Goal: Task Accomplishment & Management: Use online tool/utility

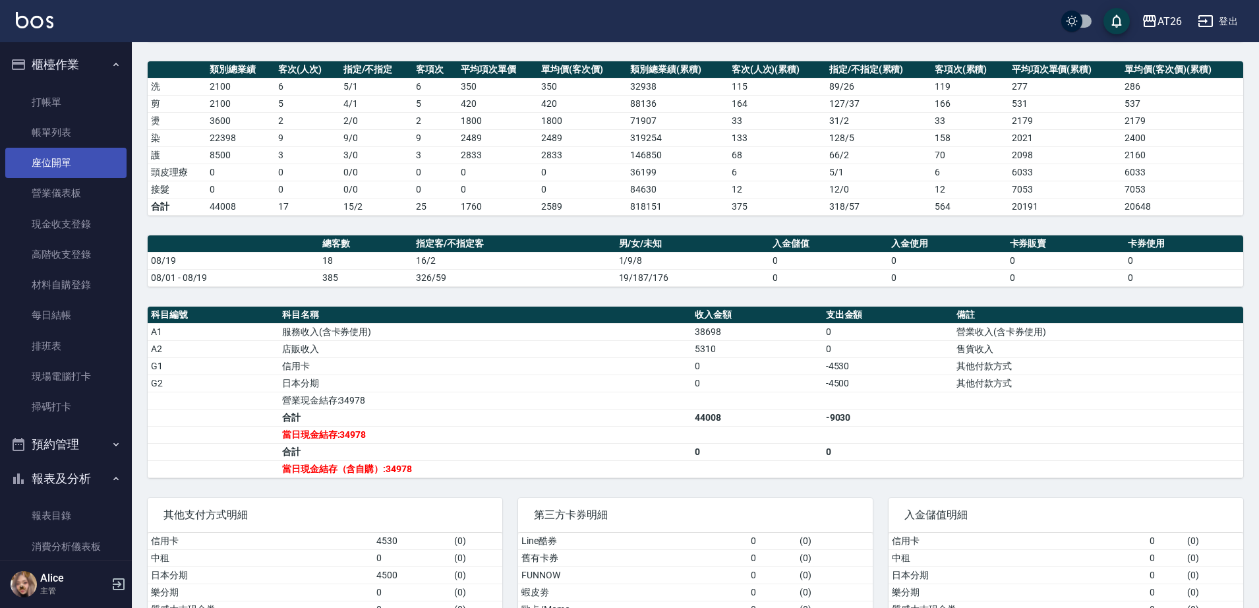
scroll to position [147, 0]
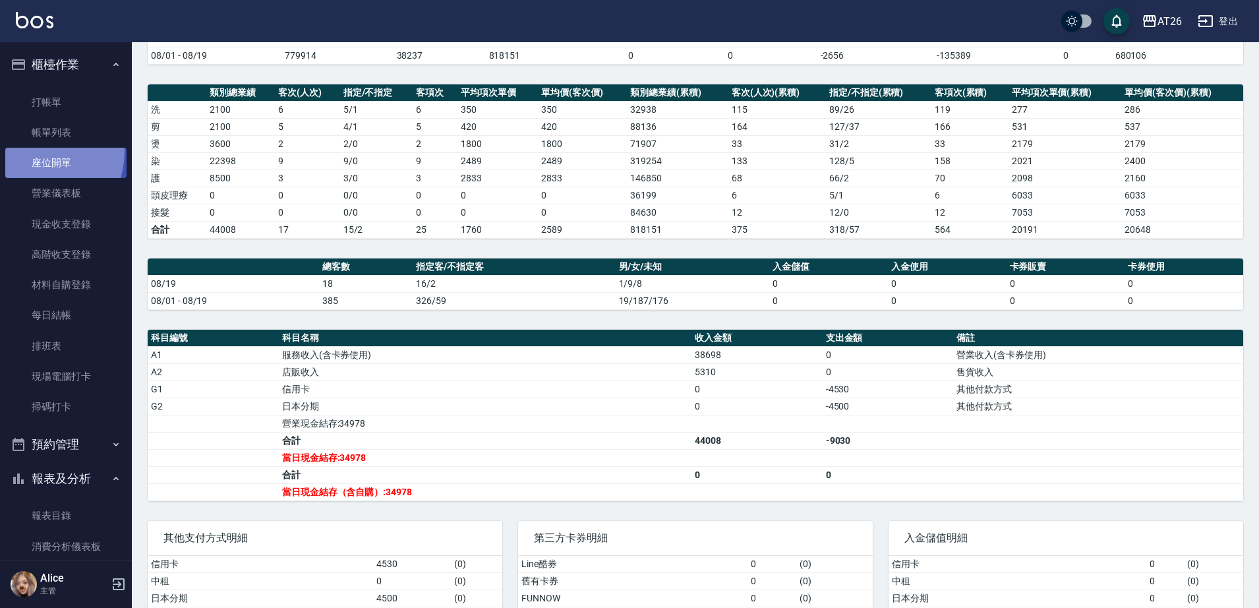
click at [29, 151] on link "座位開單" at bounding box center [65, 163] width 121 height 30
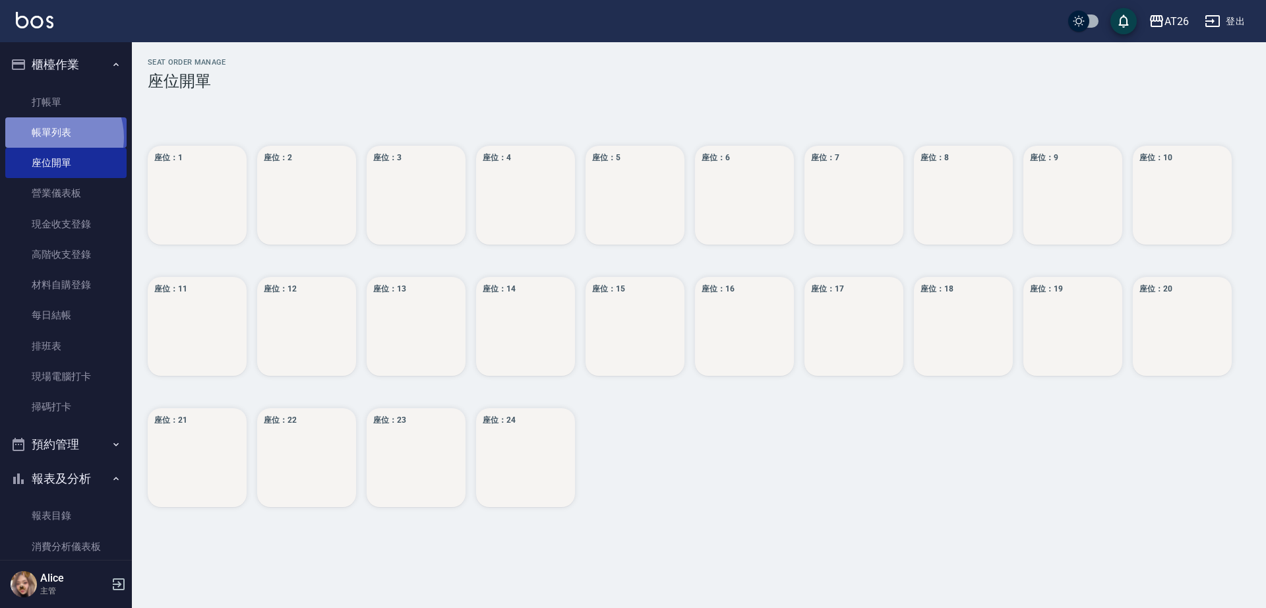
click at [50, 138] on link "帳單列表" at bounding box center [65, 132] width 121 height 30
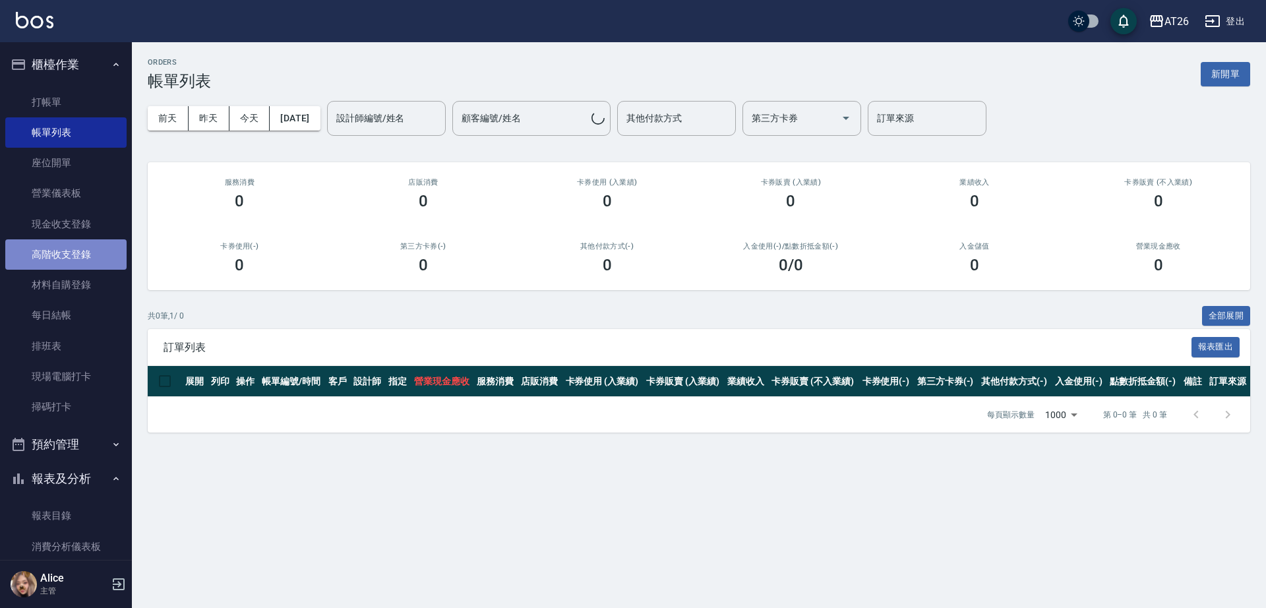
click at [78, 265] on link "高階收支登錄" at bounding box center [65, 254] width 121 height 30
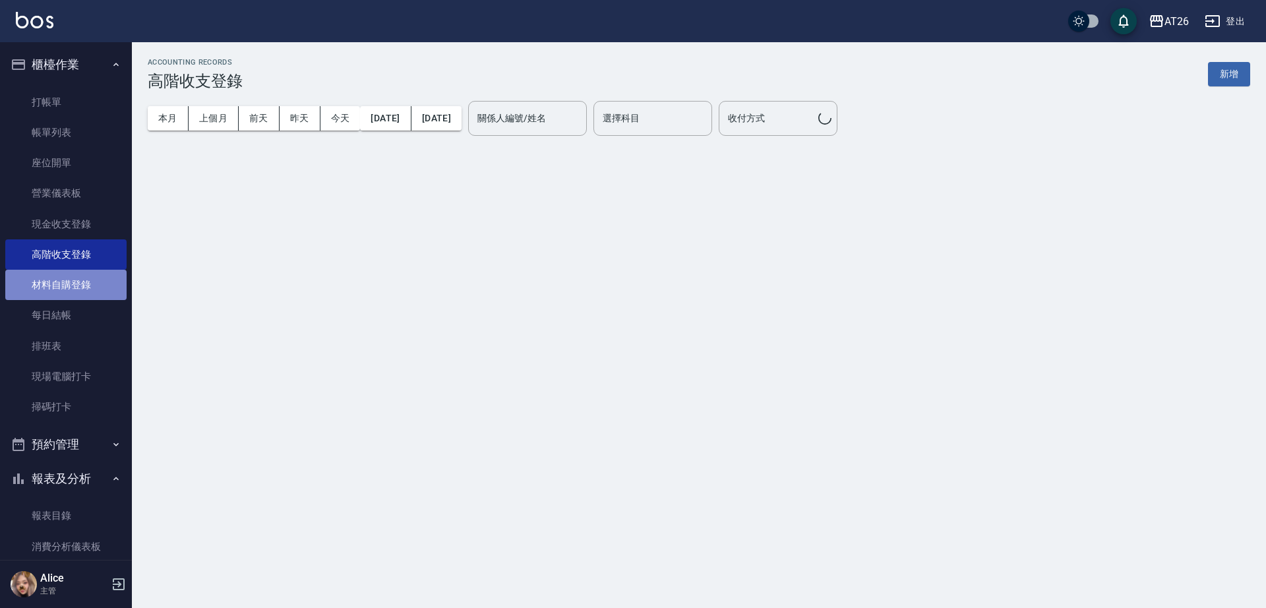
click at [79, 282] on link "材料自購登錄" at bounding box center [65, 285] width 121 height 30
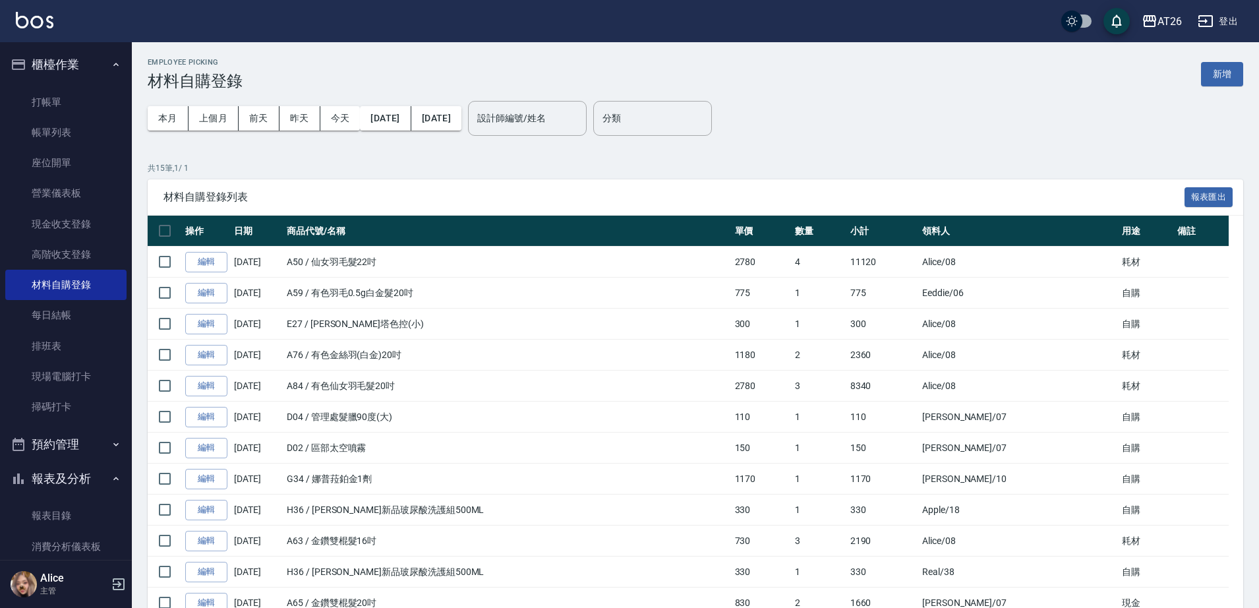
click at [1223, 88] on div "Employee Picking 材料自購登錄 新增" at bounding box center [696, 74] width 1096 height 32
click at [1223, 81] on button "新增" at bounding box center [1222, 74] width 42 height 24
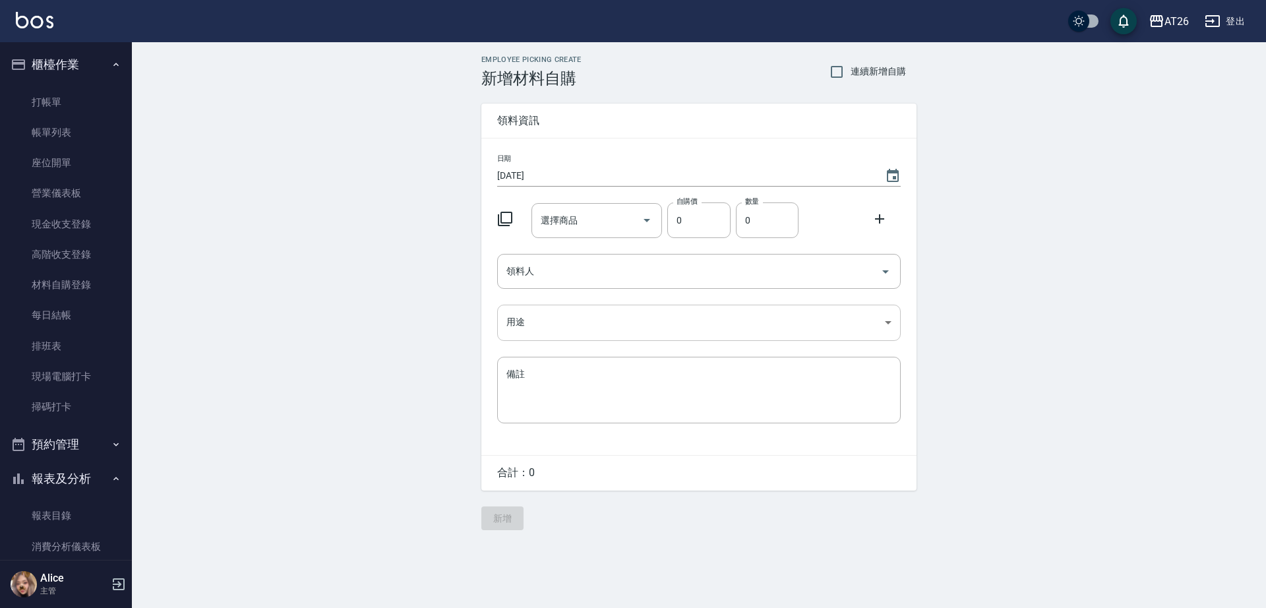
click at [609, 325] on body "AT26 登出 櫃檯作業 打帳單 帳單列表 座位開單 營業儀表板 現金收支登錄 高階收支登錄 材料自購登錄 每日結帳 排班表 現場電腦打卡 掃碼打卡 預約管理…" at bounding box center [633, 304] width 1266 height 608
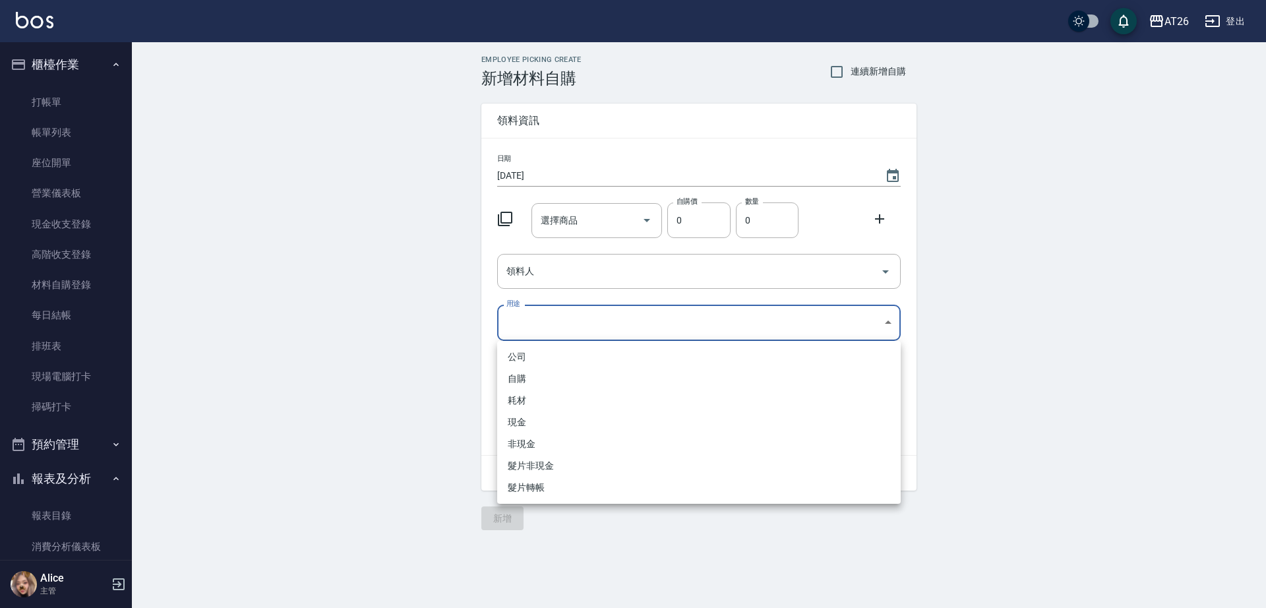
click at [536, 377] on li "自購" at bounding box center [698, 379] width 403 height 22
click at [541, 334] on body "AT26 登出 櫃檯作業 打帳單 帳單列表 座位開單 營業儀表板 現金收支登錄 高階收支登錄 材料自購登錄 每日結帳 排班表 現場電腦打卡 掃碼打卡 預約管理…" at bounding box center [633, 304] width 1266 height 608
click at [551, 397] on li "耗材" at bounding box center [698, 401] width 403 height 22
type input "耗材"
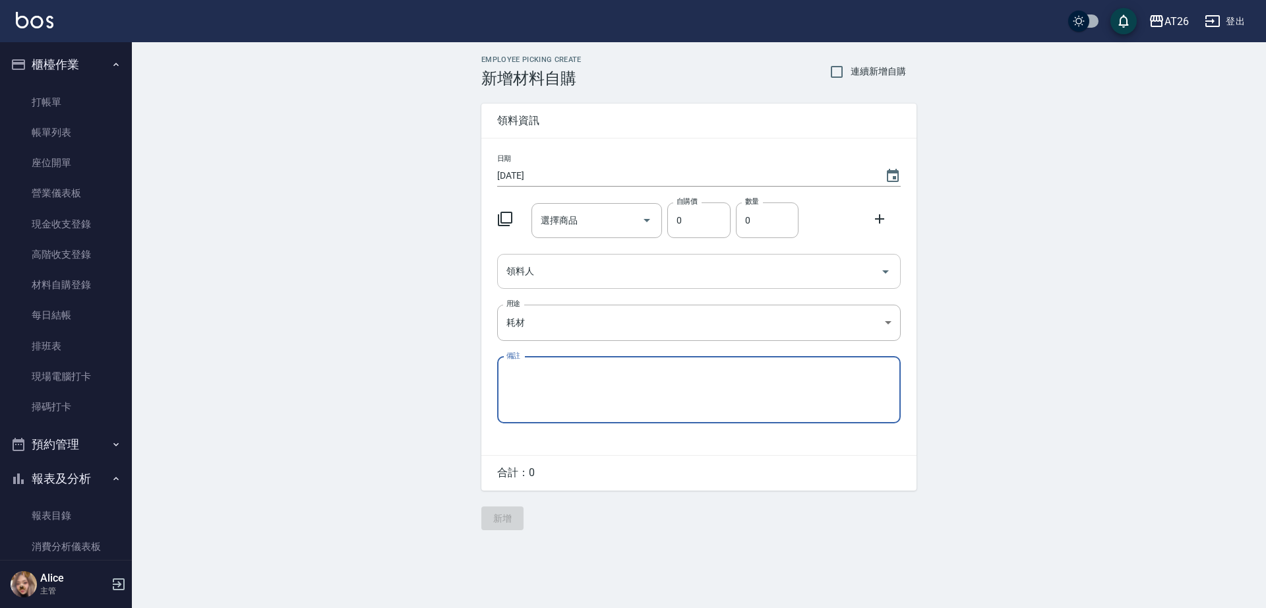
click at [560, 278] on input "領料人" at bounding box center [689, 271] width 372 height 23
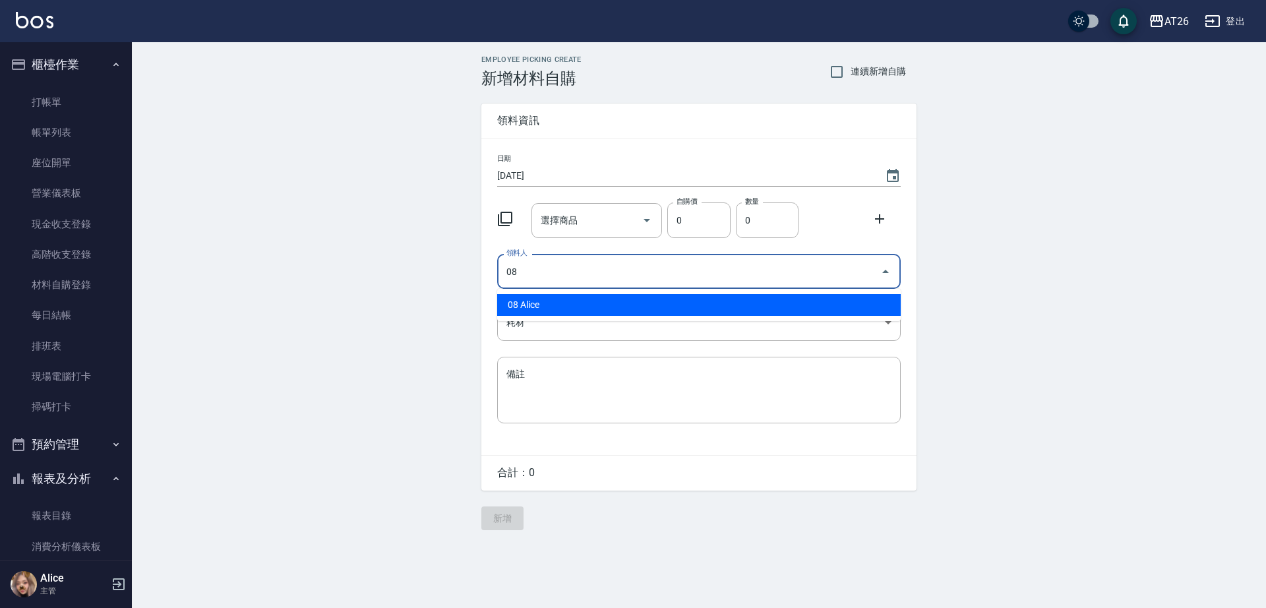
type input "08 Alice"
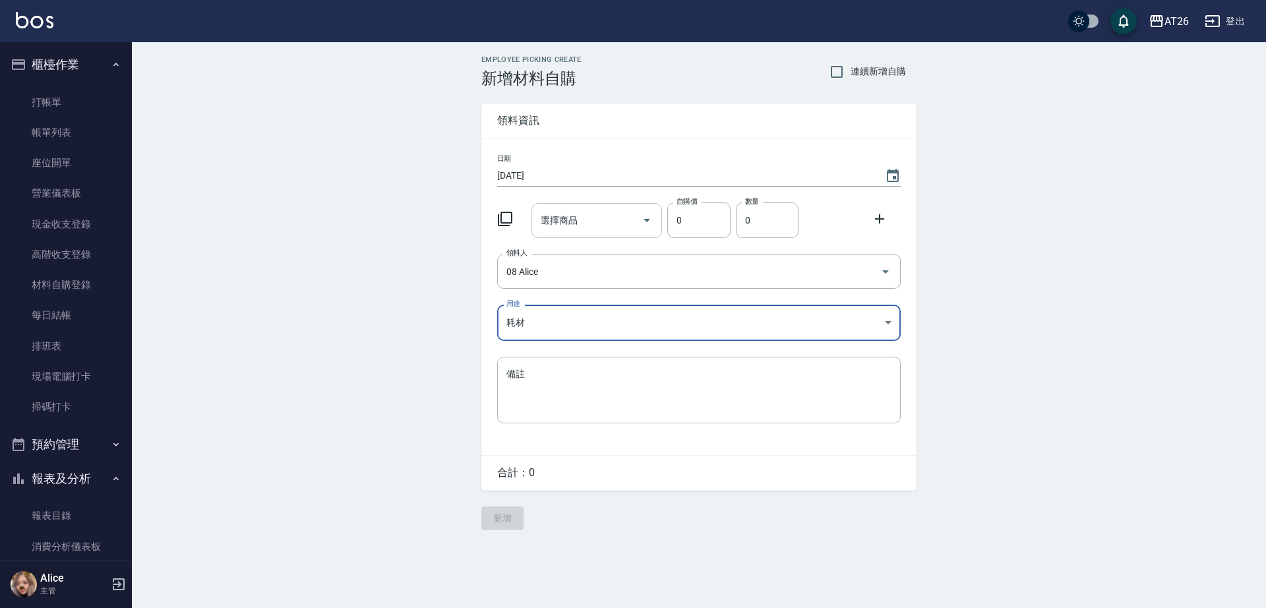
click at [568, 229] on input "選擇商品" at bounding box center [587, 220] width 100 height 23
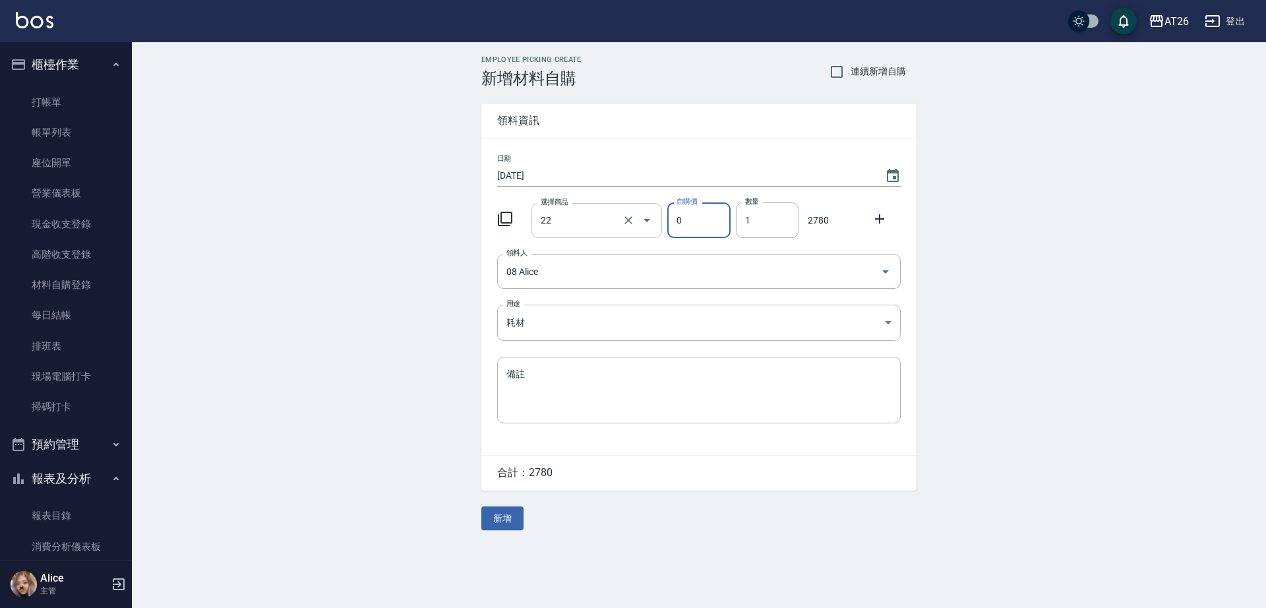
type input "仙女羽毛髮22吋"
type input "2780"
type input "4"
click at [520, 510] on button "新增" at bounding box center [502, 518] width 42 height 24
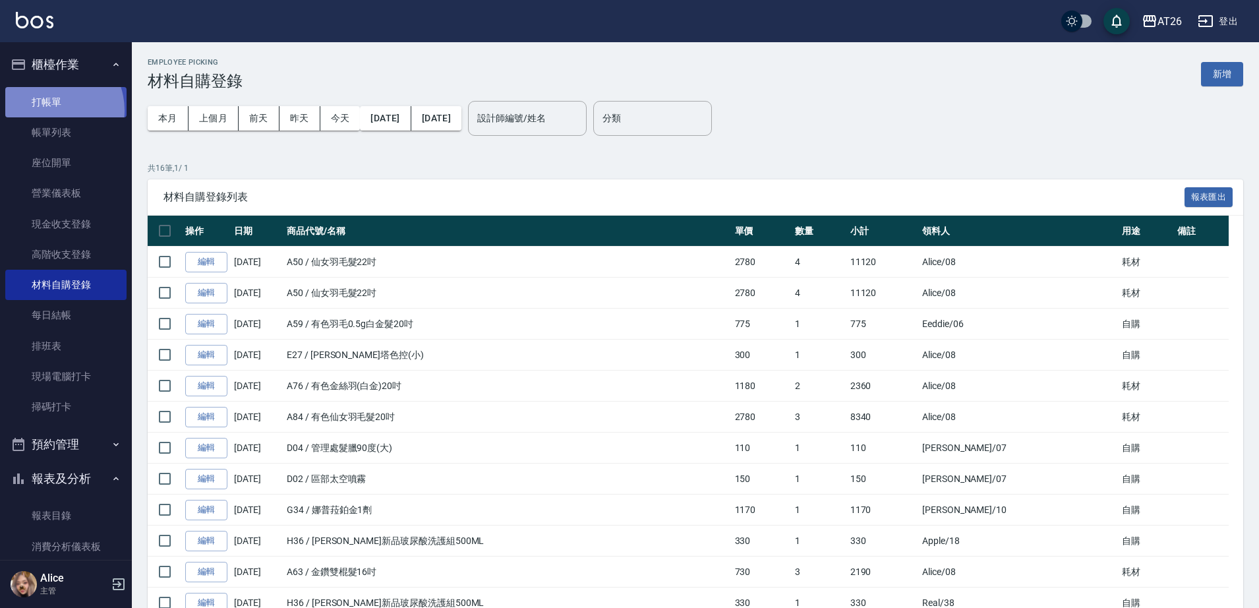
click at [51, 110] on link "打帳單" at bounding box center [65, 102] width 121 height 30
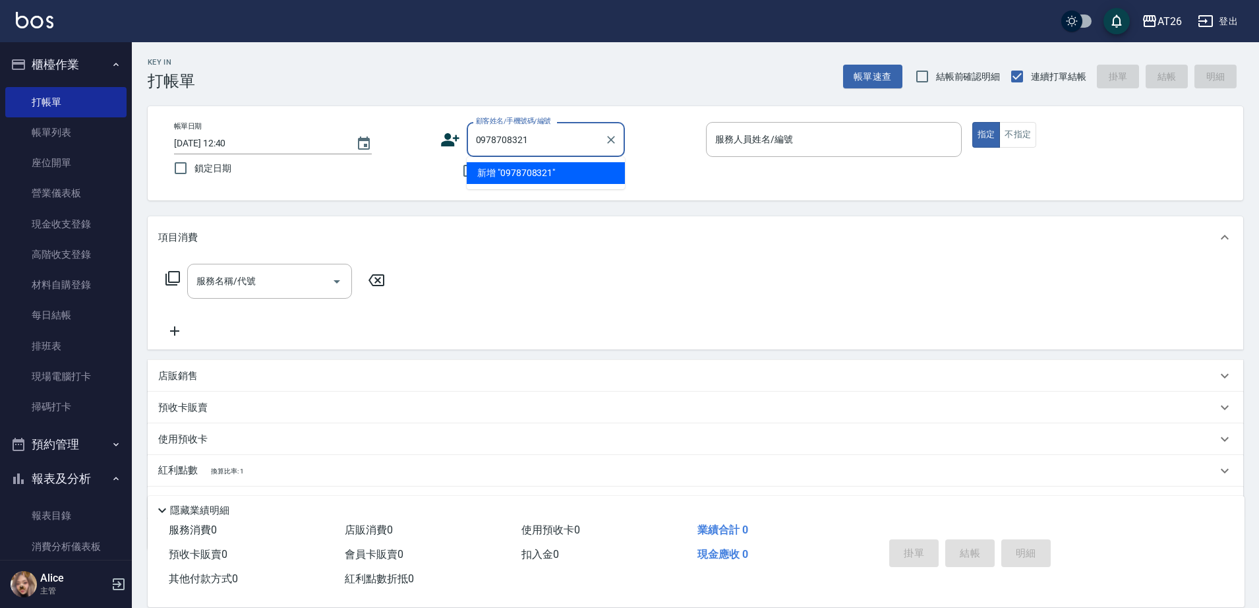
type input "0978708321"
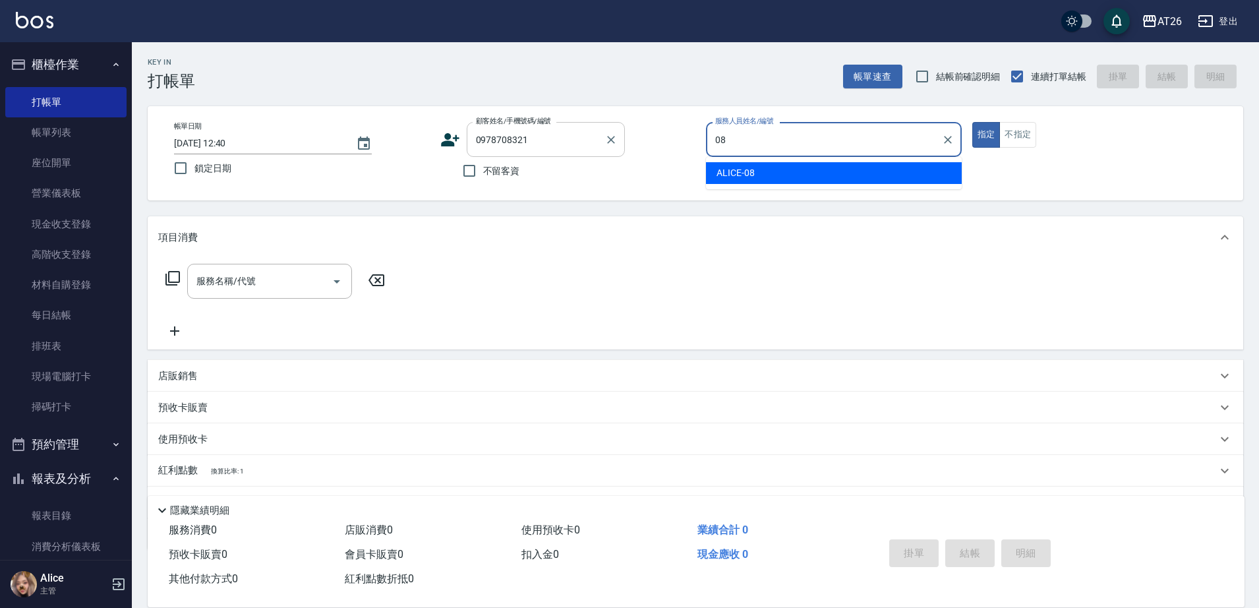
type input "ALICE-08"
type button "true"
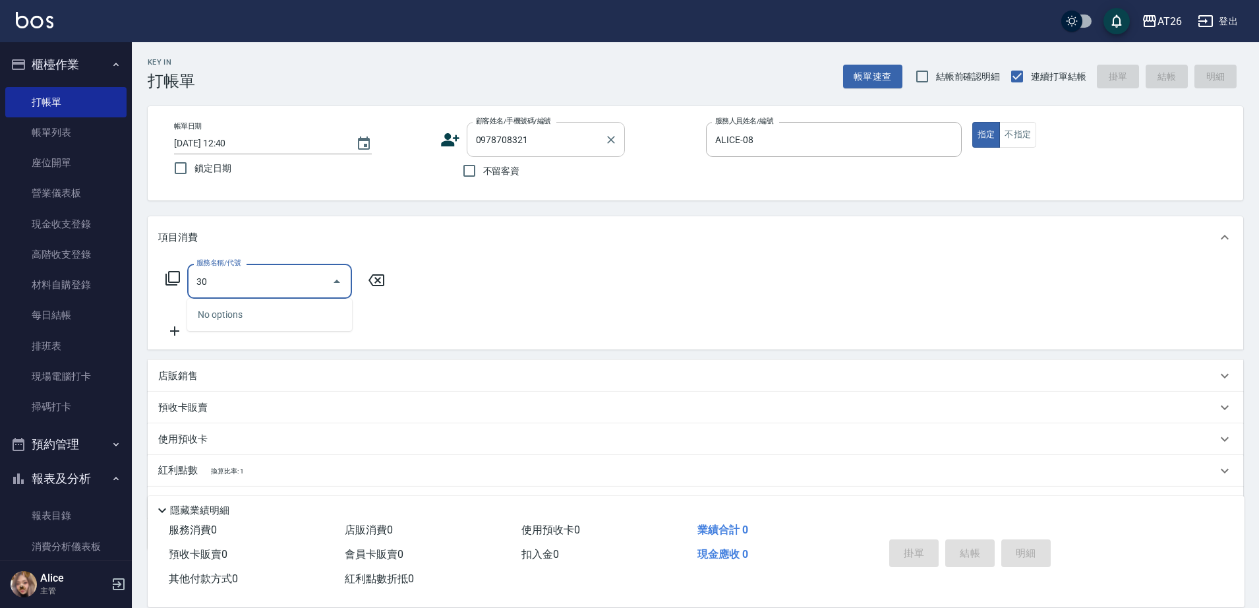
type input "301"
type input "120"
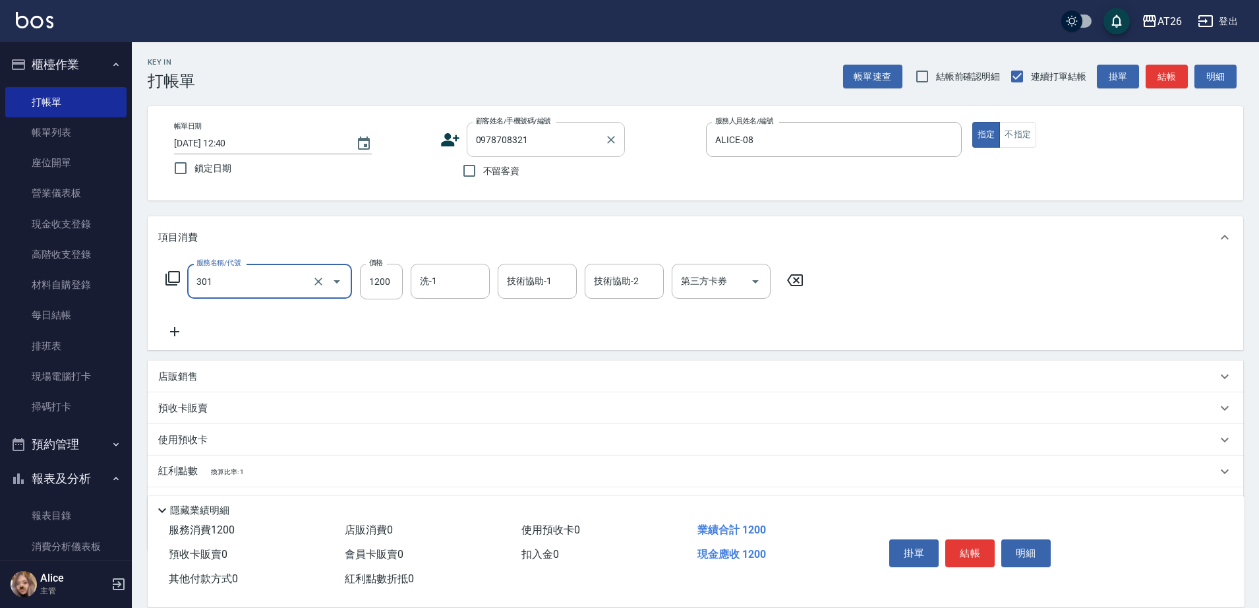
type input "燙髮(301)"
type input "0"
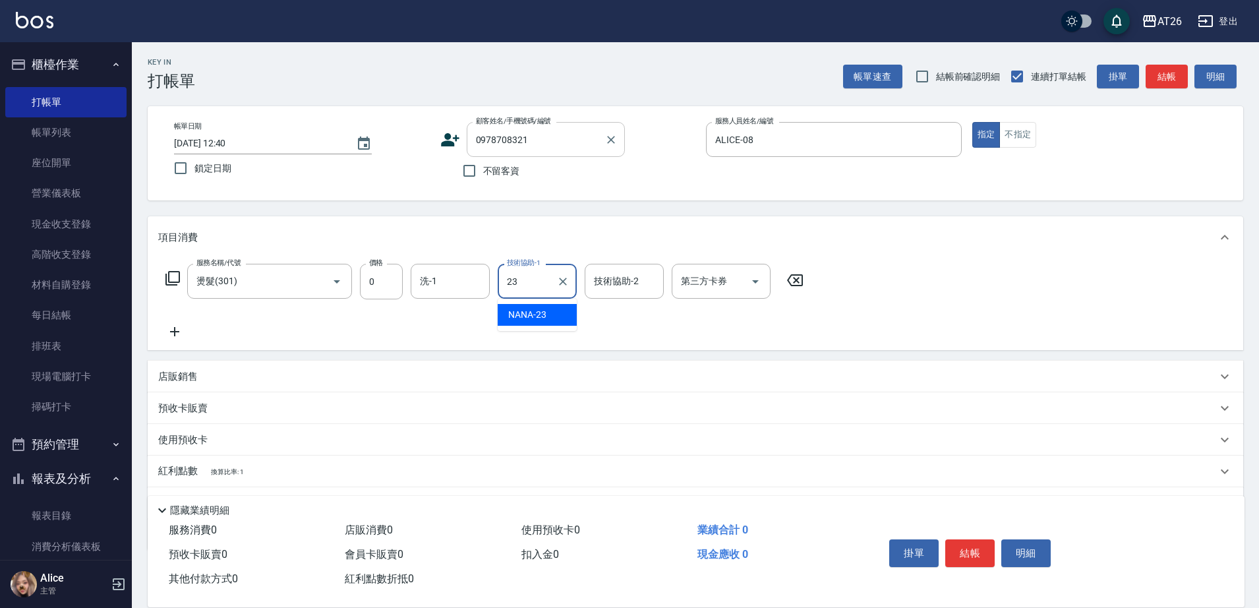
type input "NANA-23"
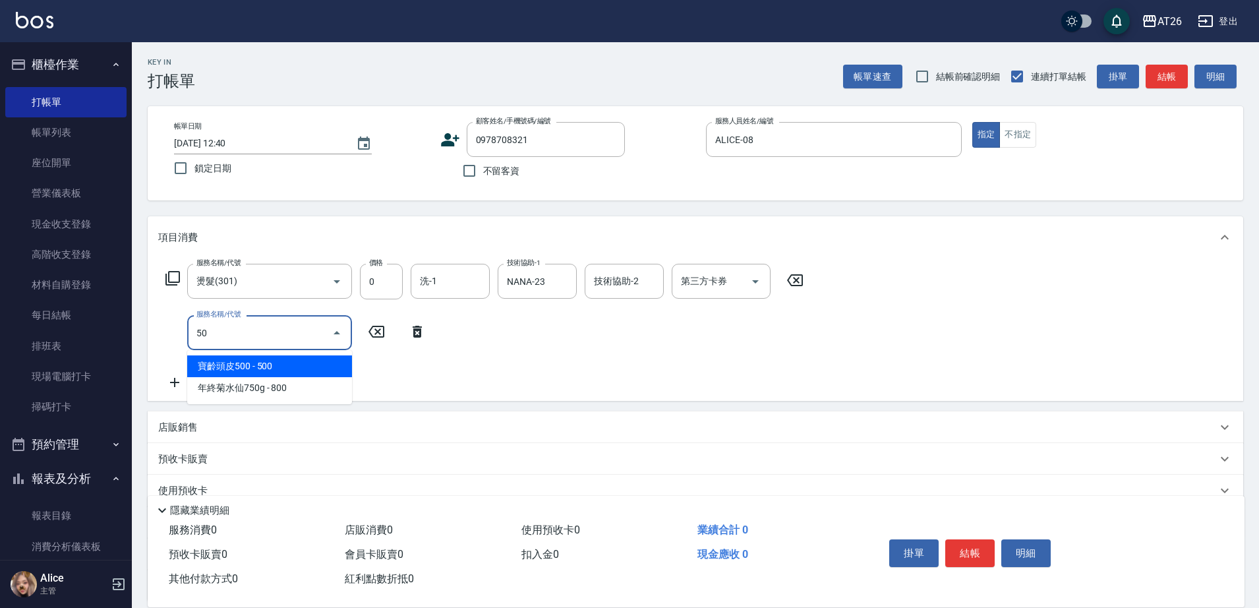
type input "501"
type input "120"
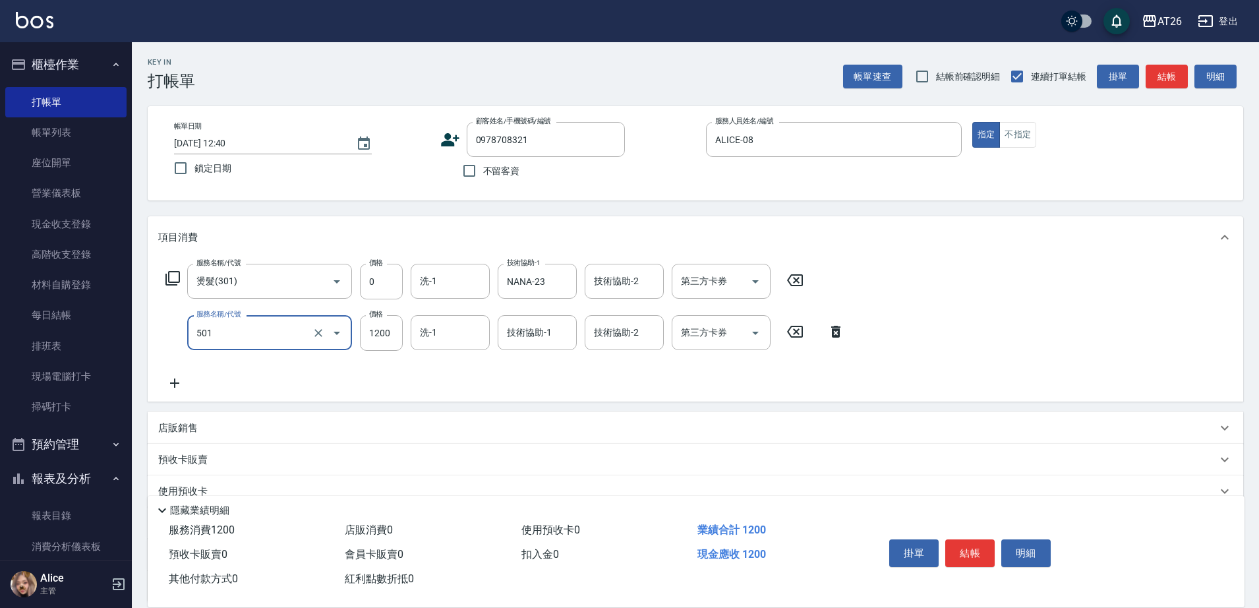
type input "染髮(501)"
type input "0"
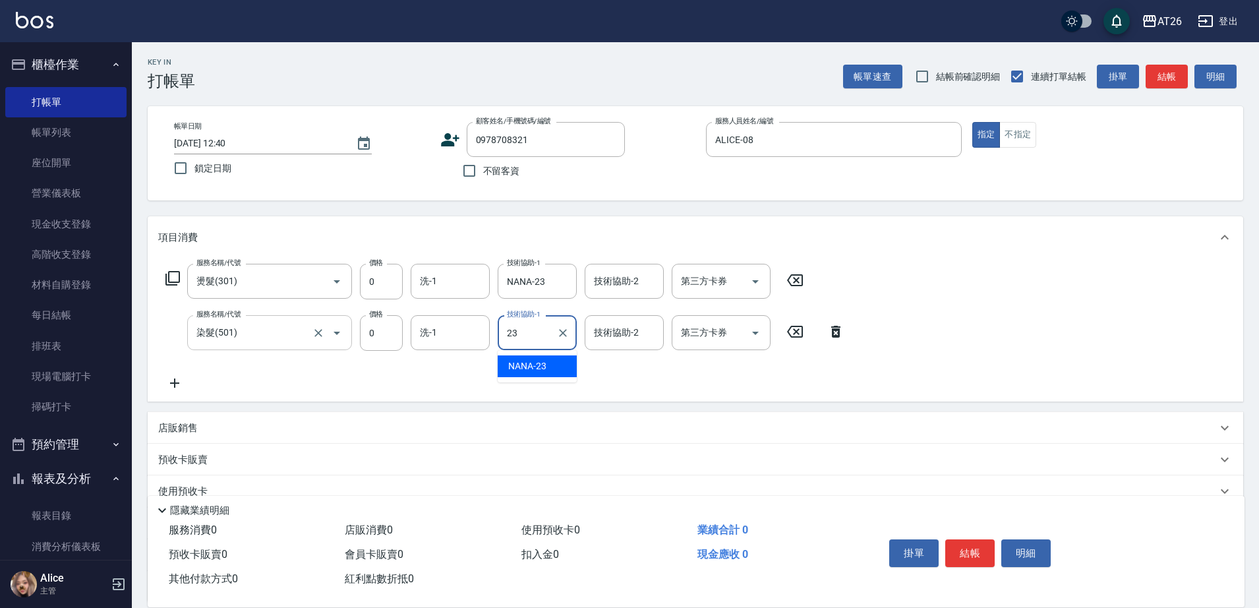
type input "NANA-23"
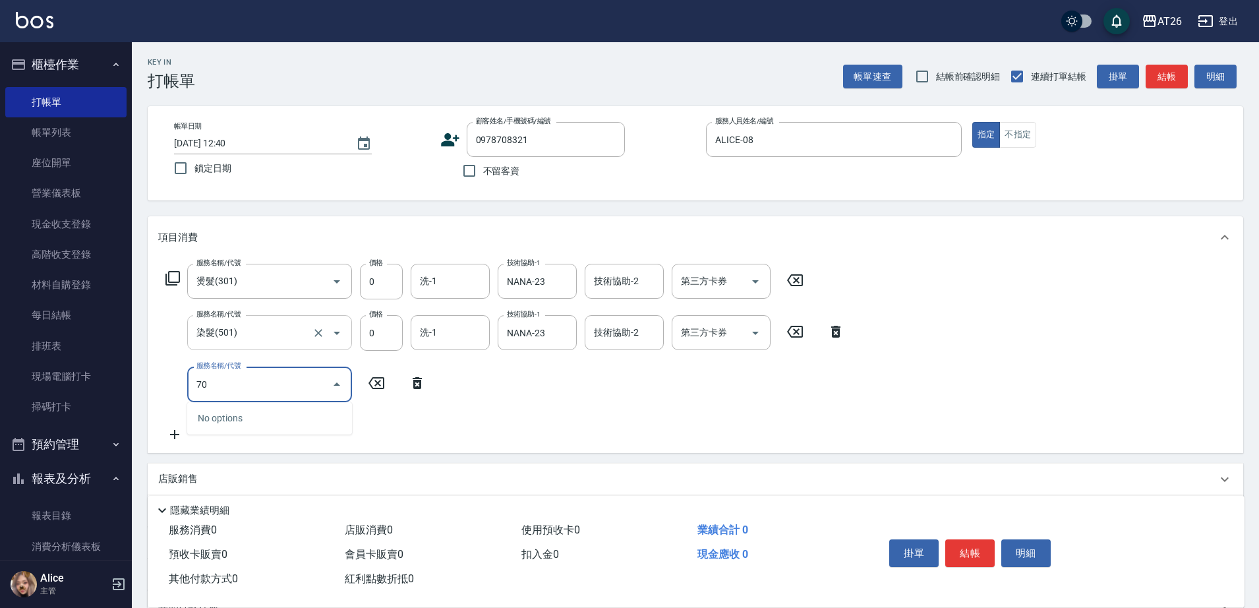
type input "703"
type input "500"
type input "新羽毛鉑金接髮(703)"
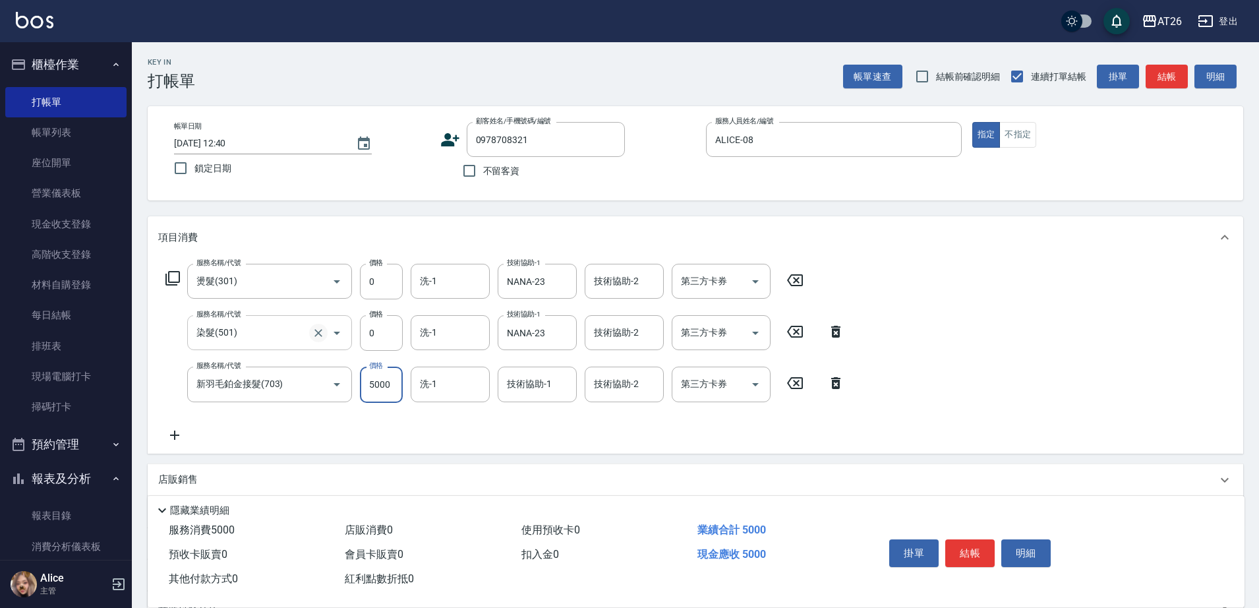
type input "2"
type input "0"
type input "208"
type input "200"
type input "20880"
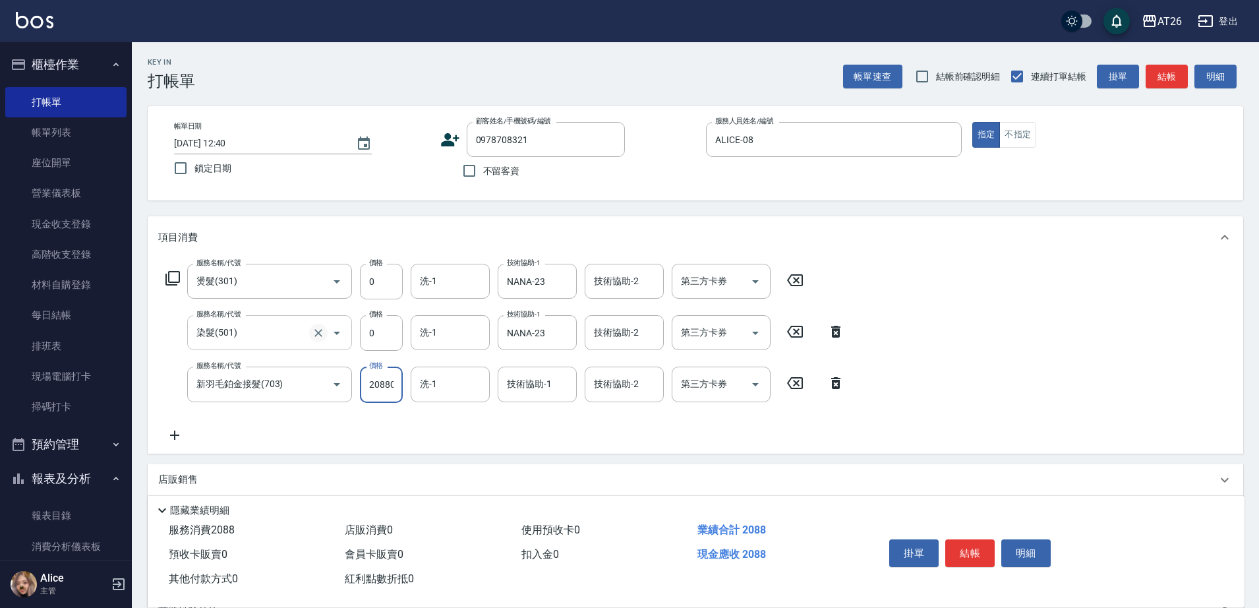
type input "2080"
type input "20880"
click at [540, 393] on input "技術協助-1" at bounding box center [537, 384] width 67 height 23
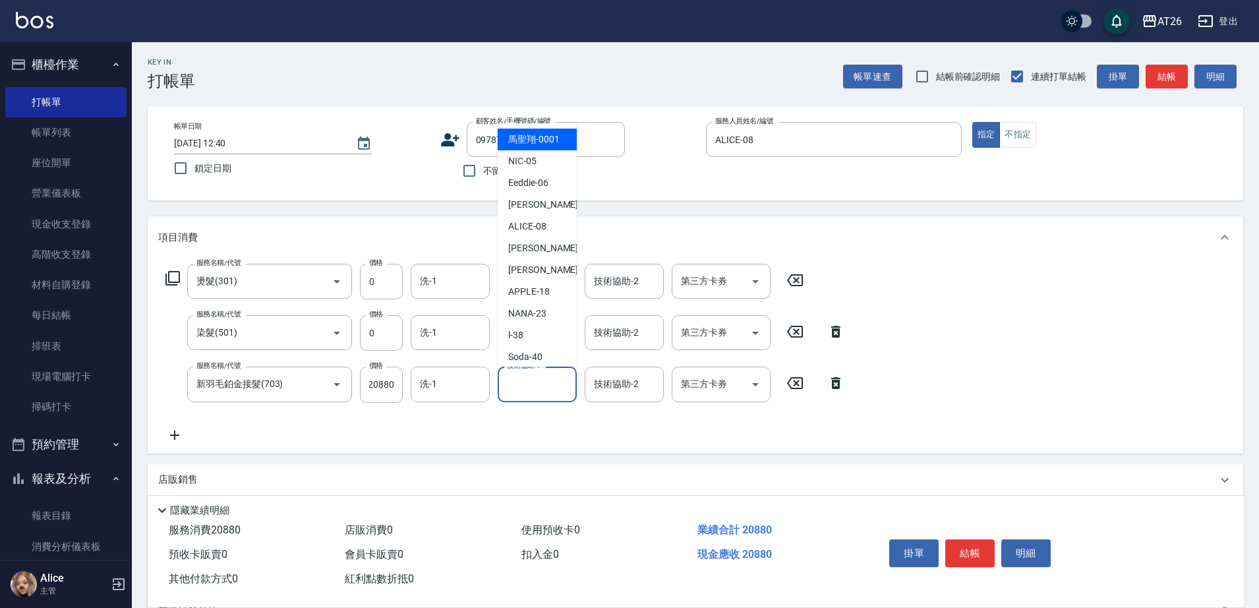
scroll to position [0, 0]
click at [477, 392] on input "洗-1" at bounding box center [450, 384] width 67 height 23
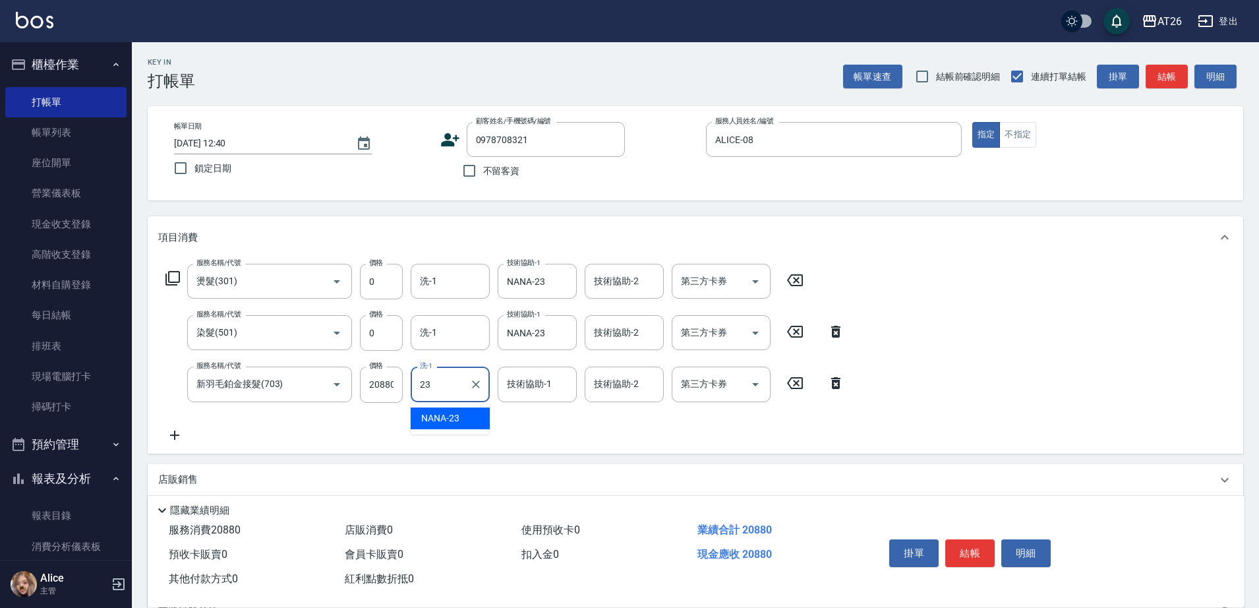
type input "NANA-23"
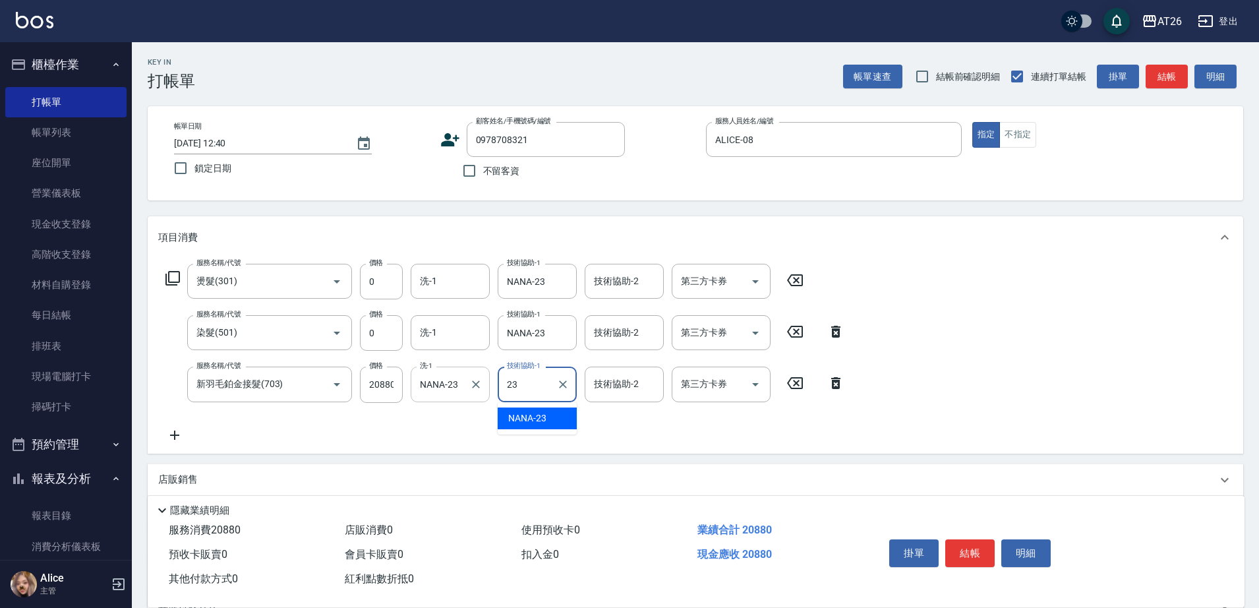
type input "NANA-23"
click at [957, 542] on button "結帳" at bounding box center [969, 553] width 49 height 28
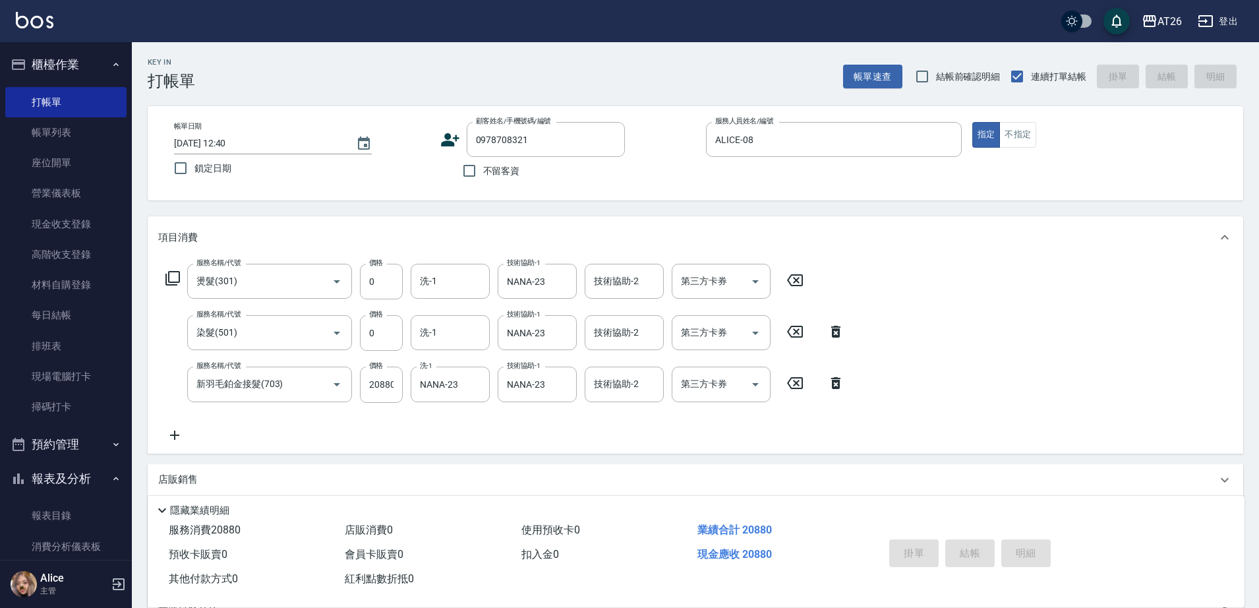
type input "[DATE] 12:42"
type input "0"
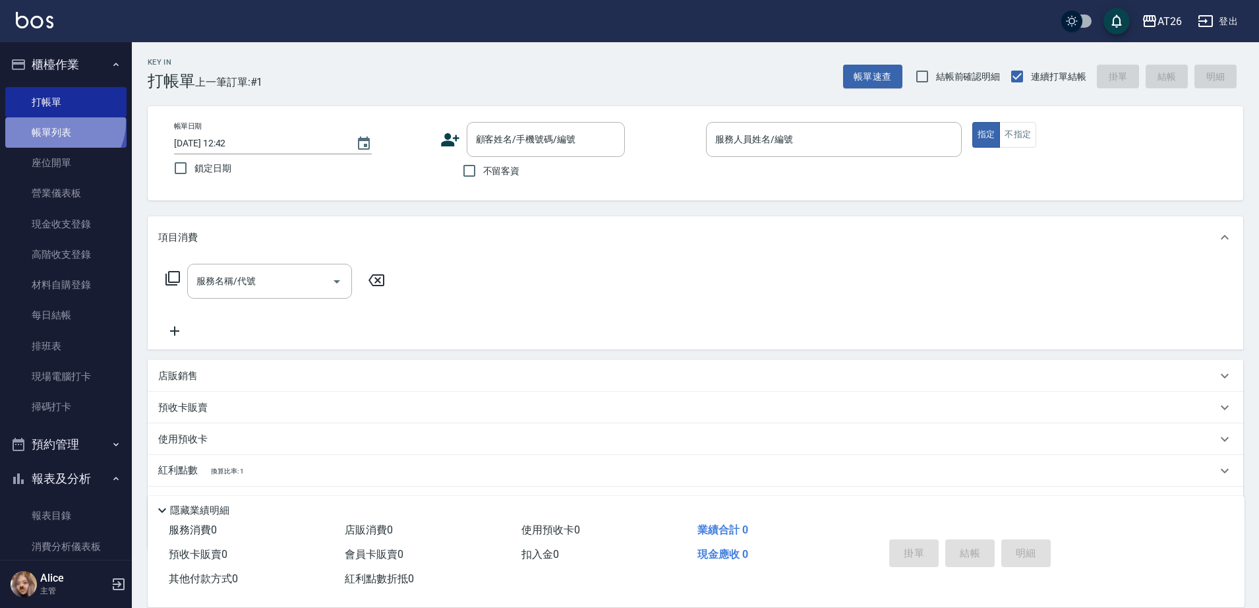
click at [62, 123] on link "帳單列表" at bounding box center [65, 132] width 121 height 30
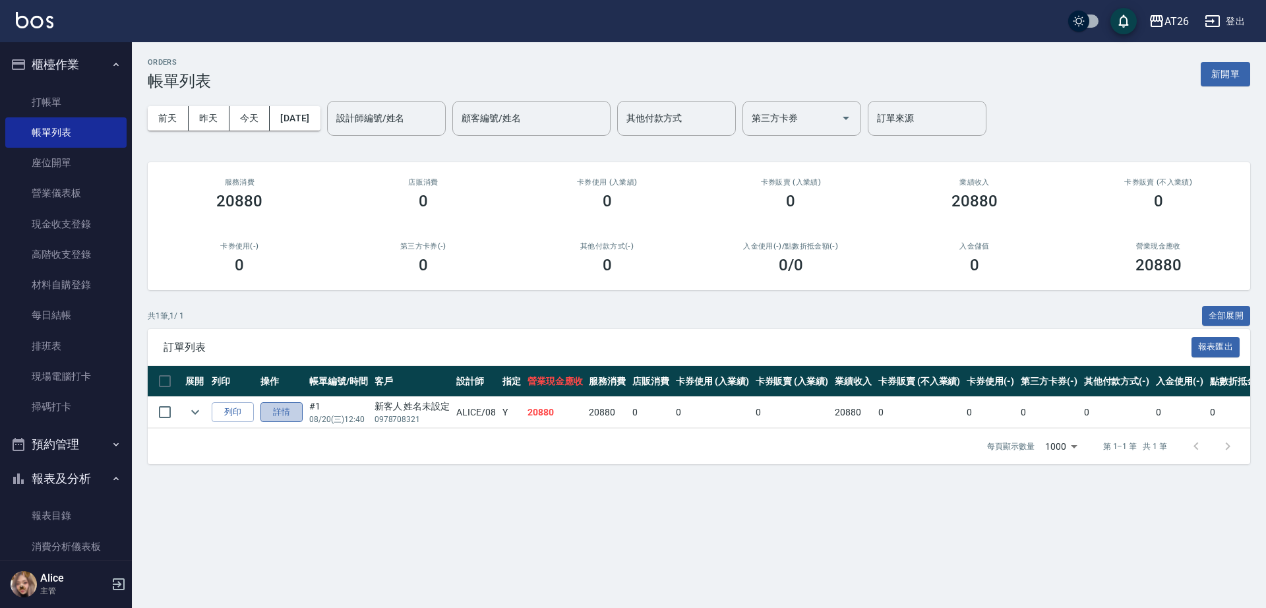
click at [264, 411] on link "詳情" at bounding box center [281, 412] width 42 height 20
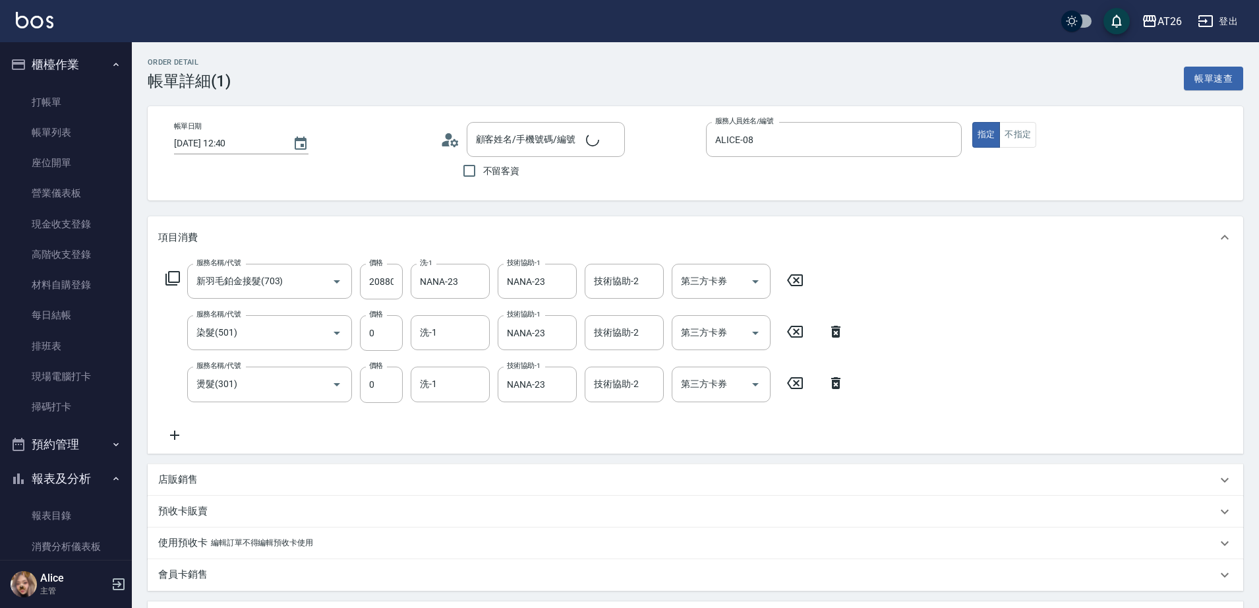
type input "[DATE] 12:40"
type input "ALICE-08"
type input "2080"
type input "新羽毛鉑金接髮(703)"
type input "染髮(501)"
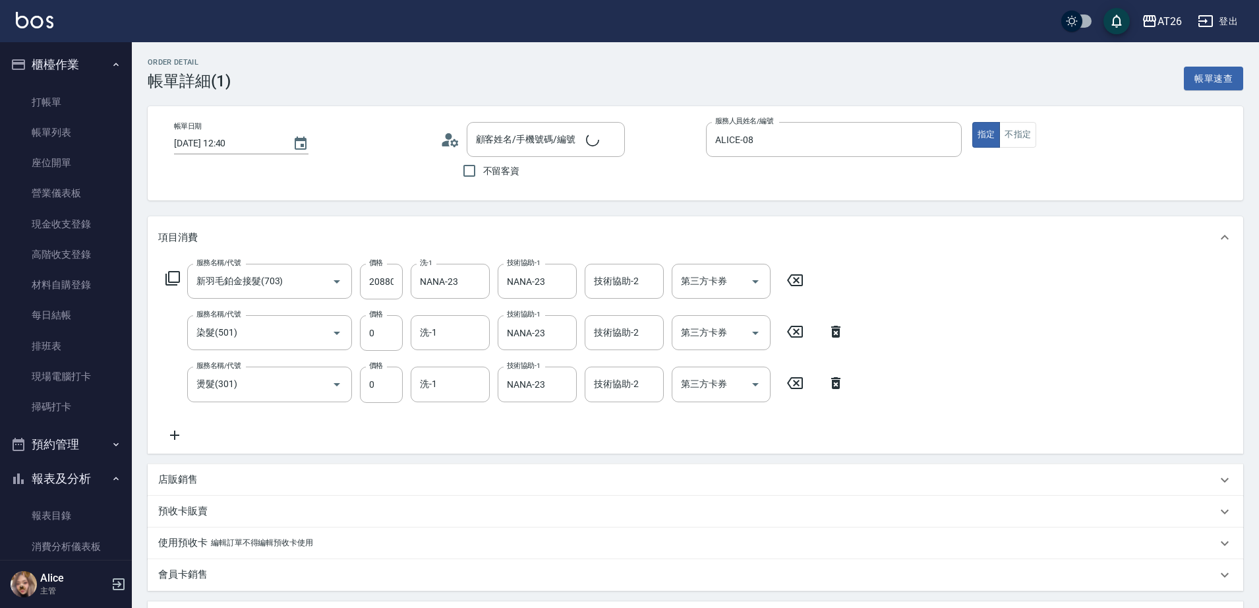
type input "燙髮(301)"
type input "新客人 姓名未設定/0978708321/null"
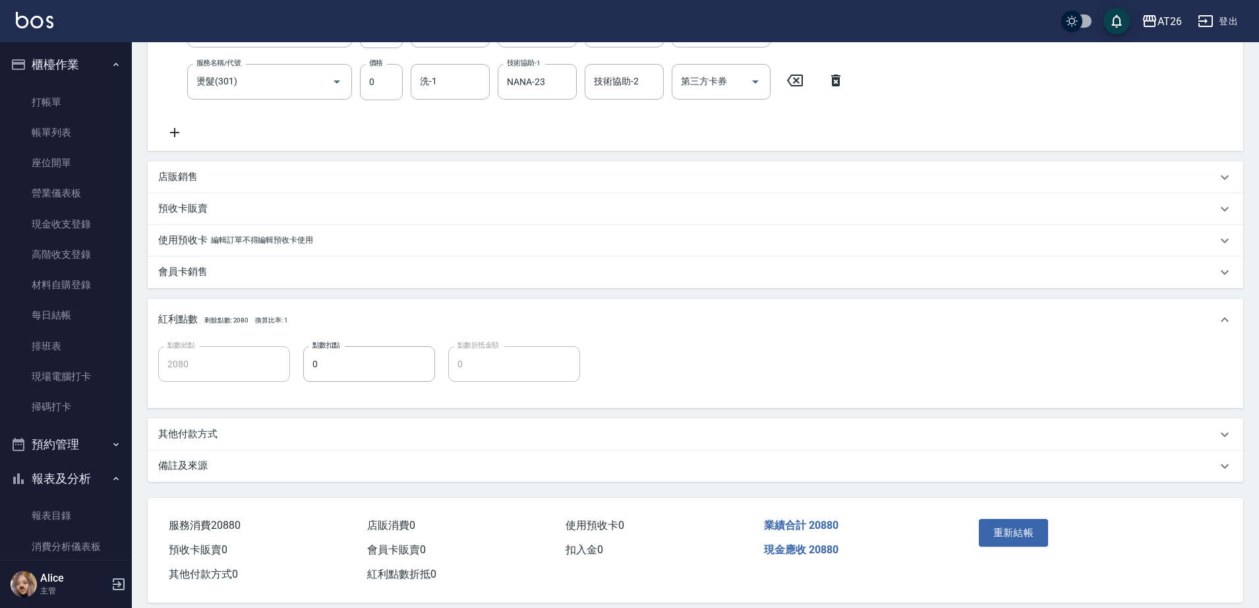
scroll to position [319, 0]
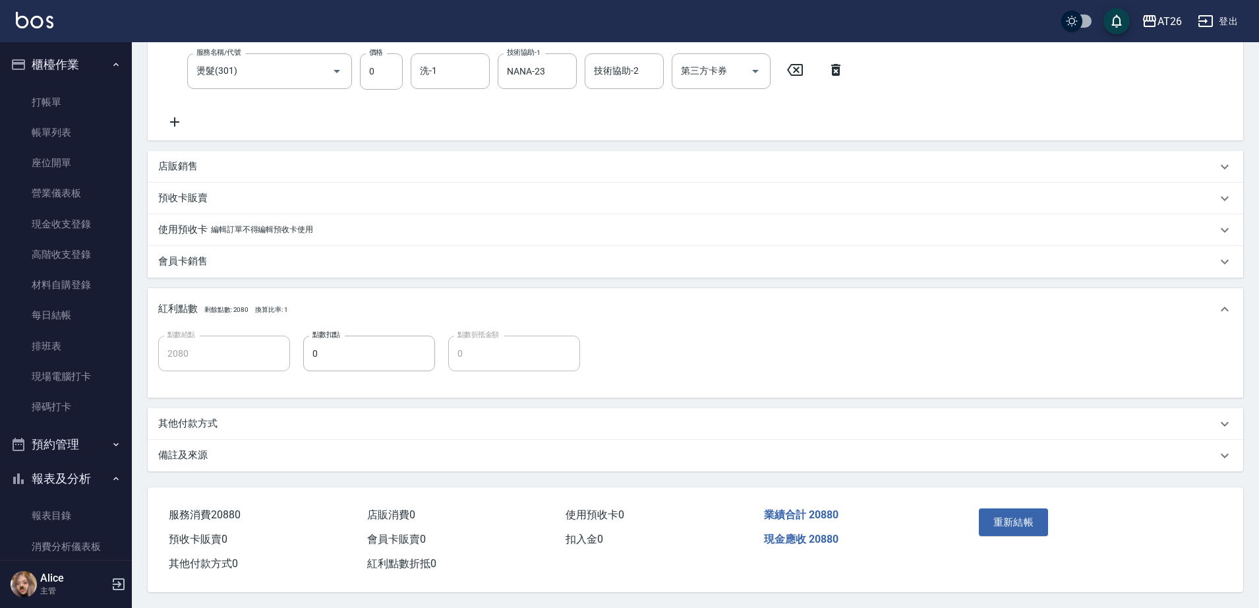
click at [222, 419] on div "其他付款方式" at bounding box center [687, 424] width 1059 height 14
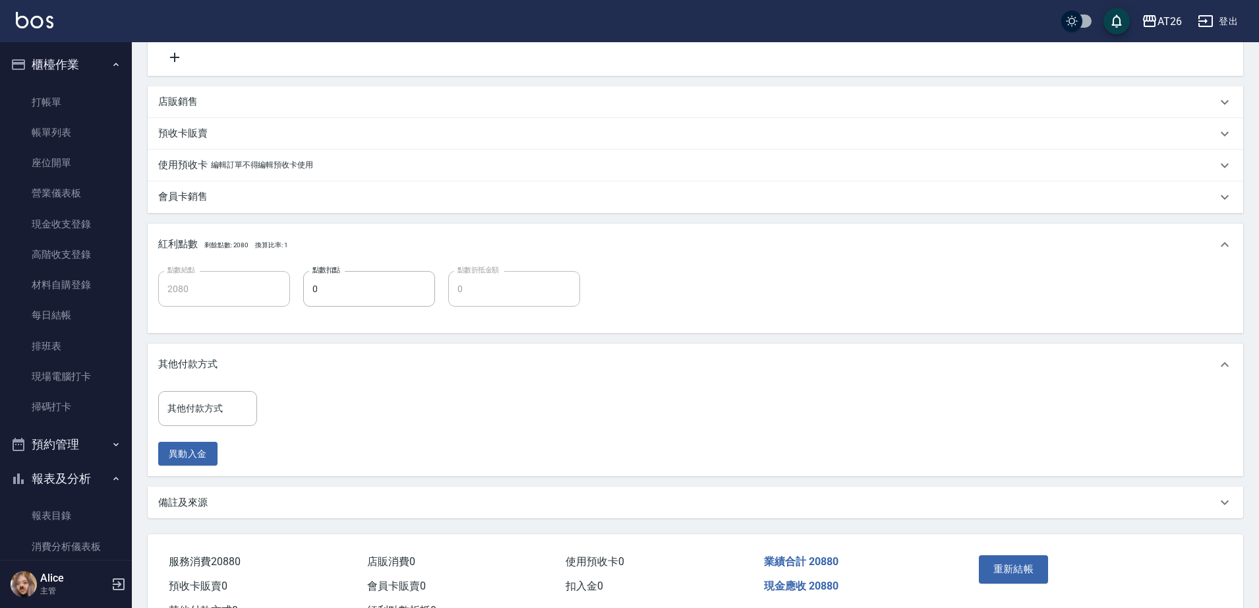
scroll to position [431, 0]
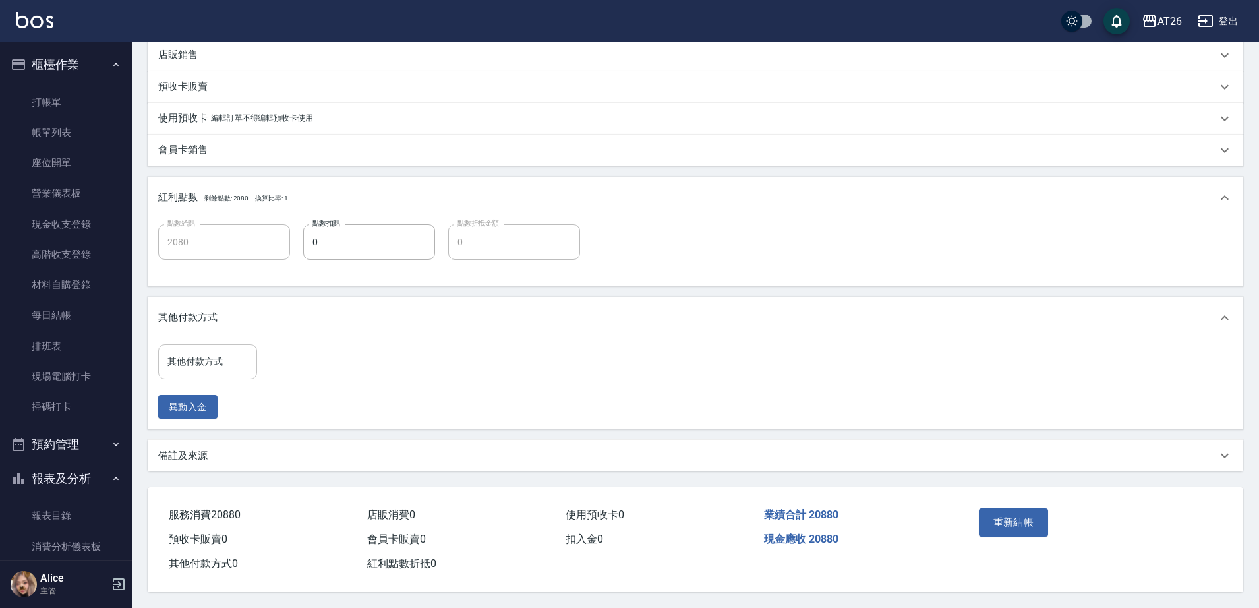
click at [216, 362] on input "其他付款方式" at bounding box center [207, 361] width 87 height 23
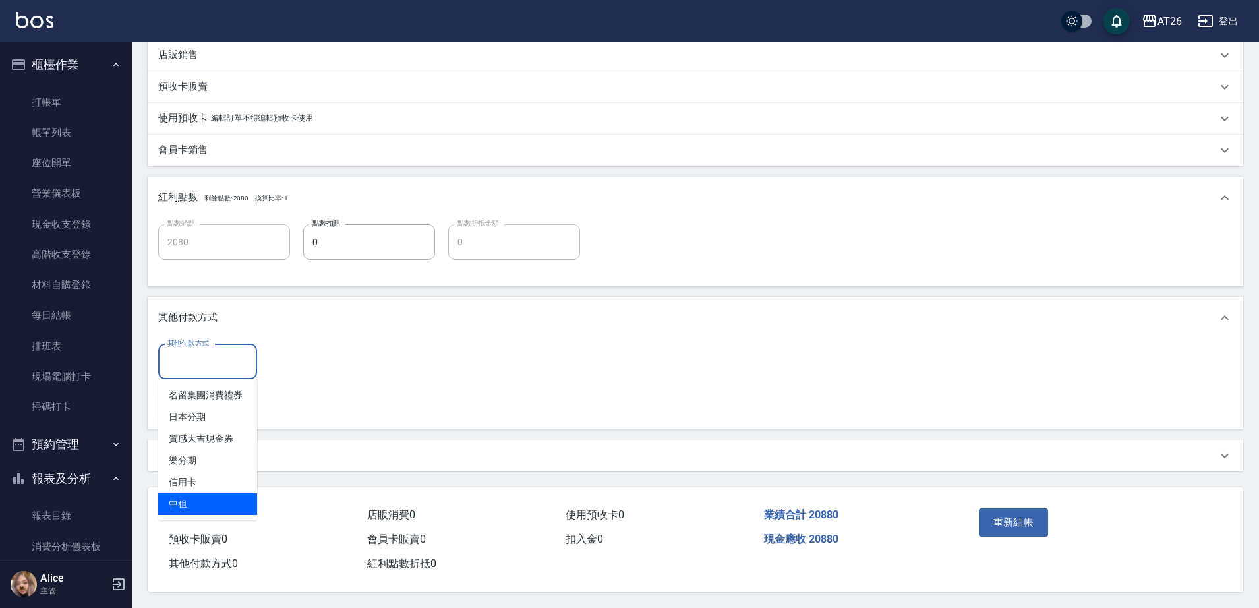
click at [191, 493] on span "中租" at bounding box center [207, 504] width 99 height 22
type input "中租"
click at [292, 362] on input "0" at bounding box center [314, 361] width 99 height 36
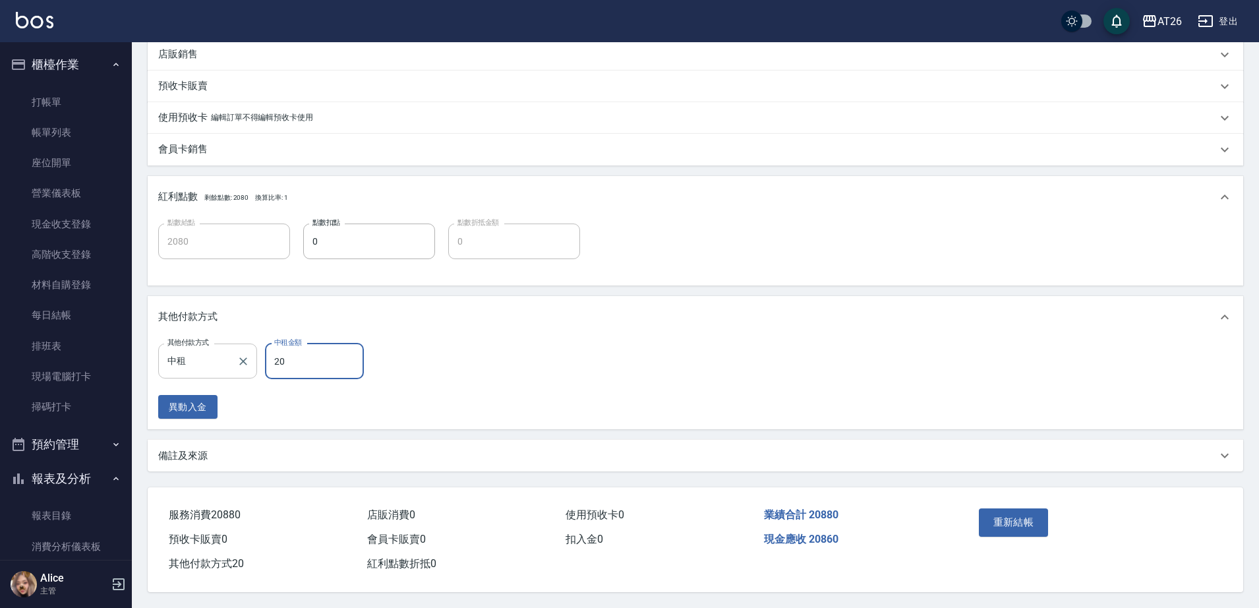
type input "208"
type input "1870"
type input "20880"
type input "0"
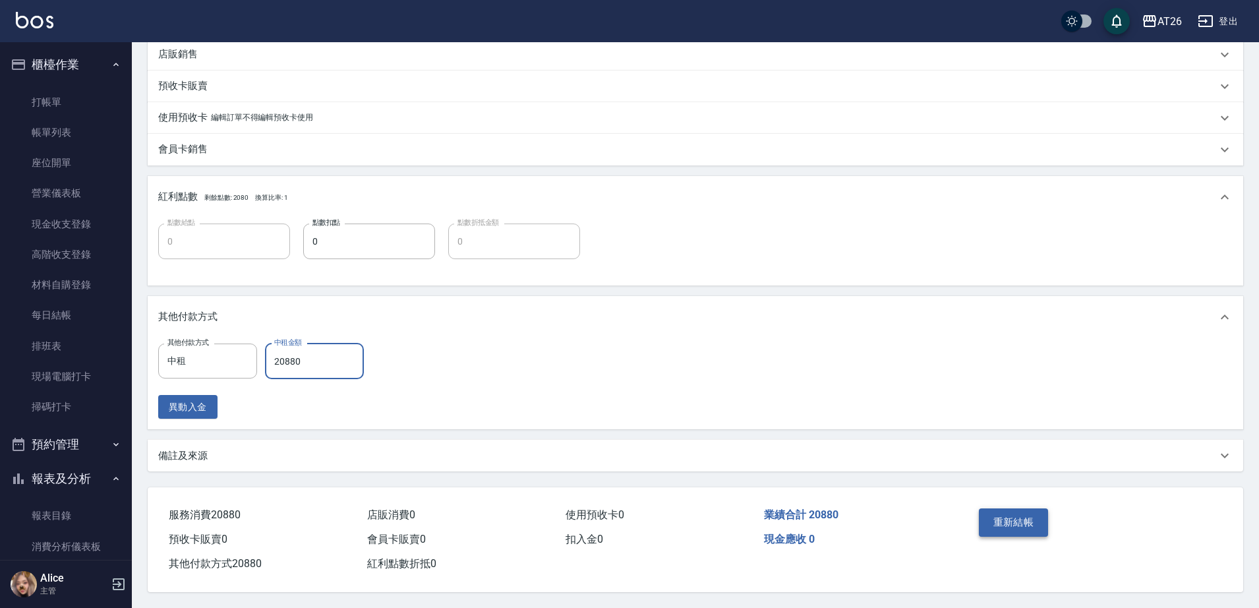
type input "20880"
click at [997, 517] on button "重新結帳" at bounding box center [1014, 522] width 70 height 28
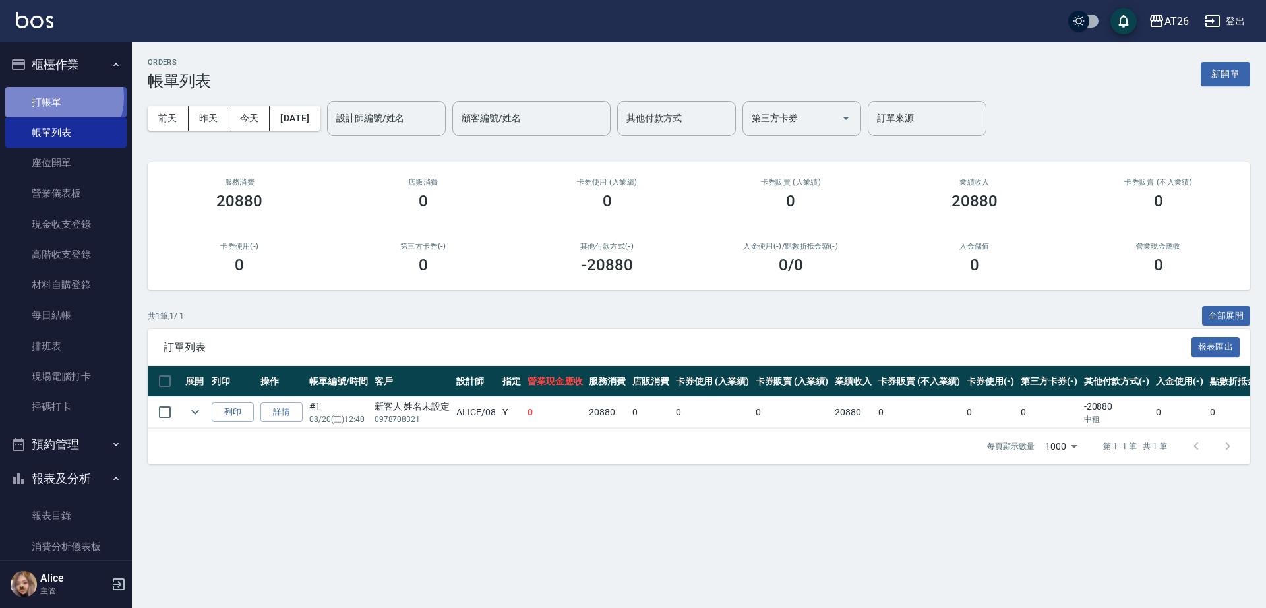
click at [53, 97] on link "打帳單" at bounding box center [65, 102] width 121 height 30
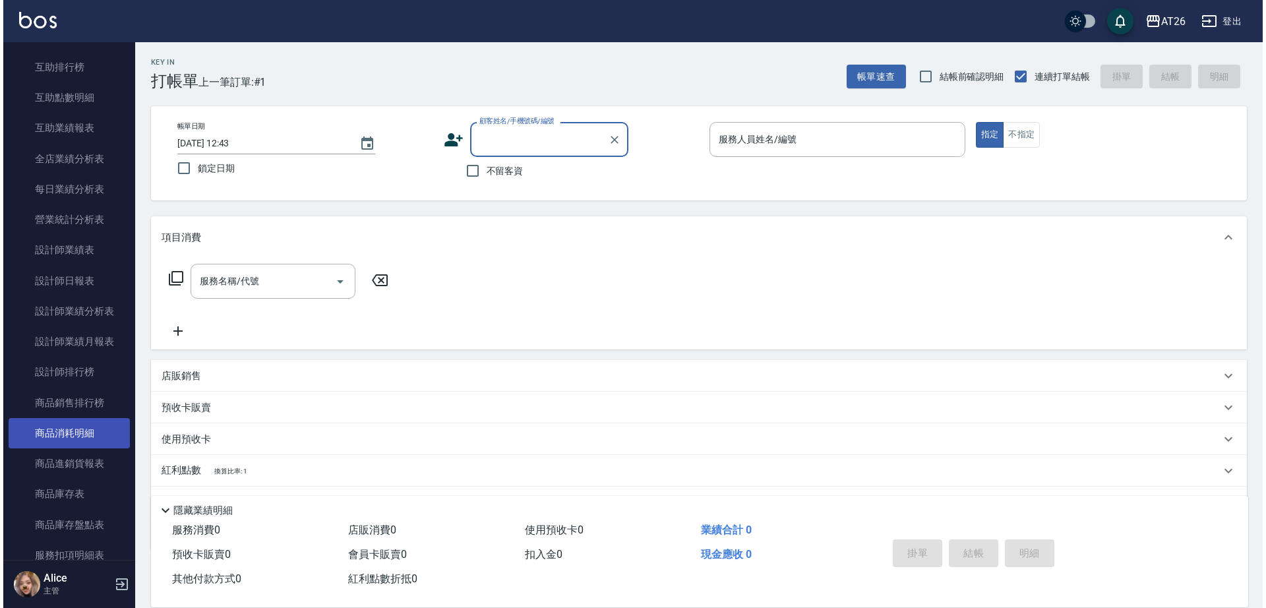
scroll to position [659, 0]
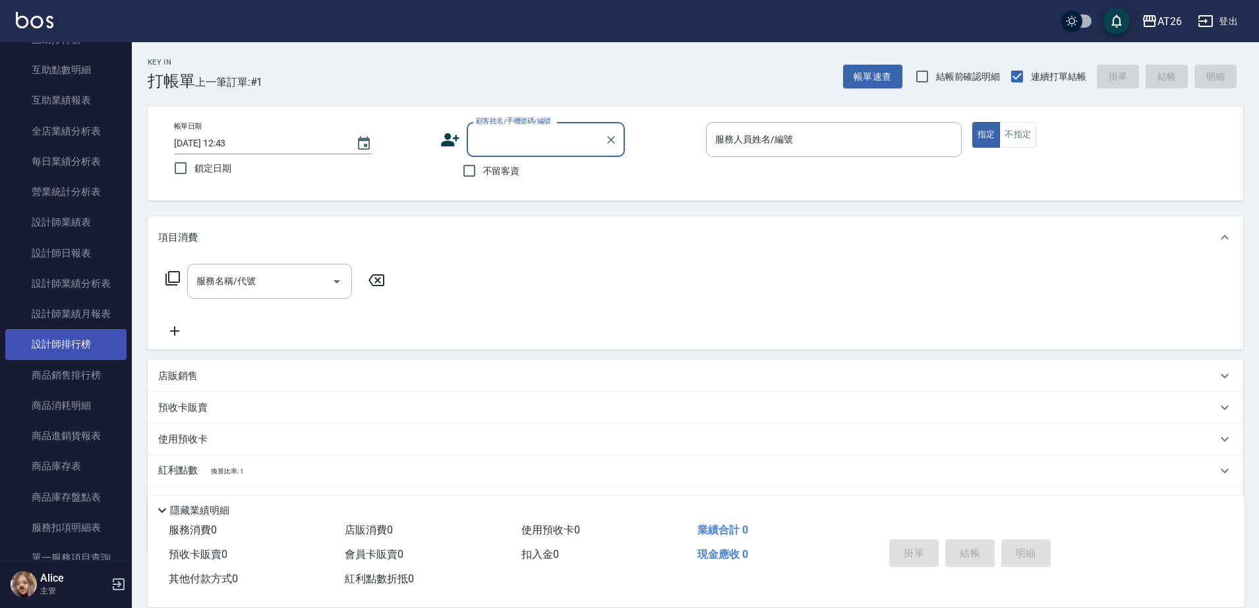
click at [76, 349] on link "設計師排行榜" at bounding box center [65, 344] width 121 height 30
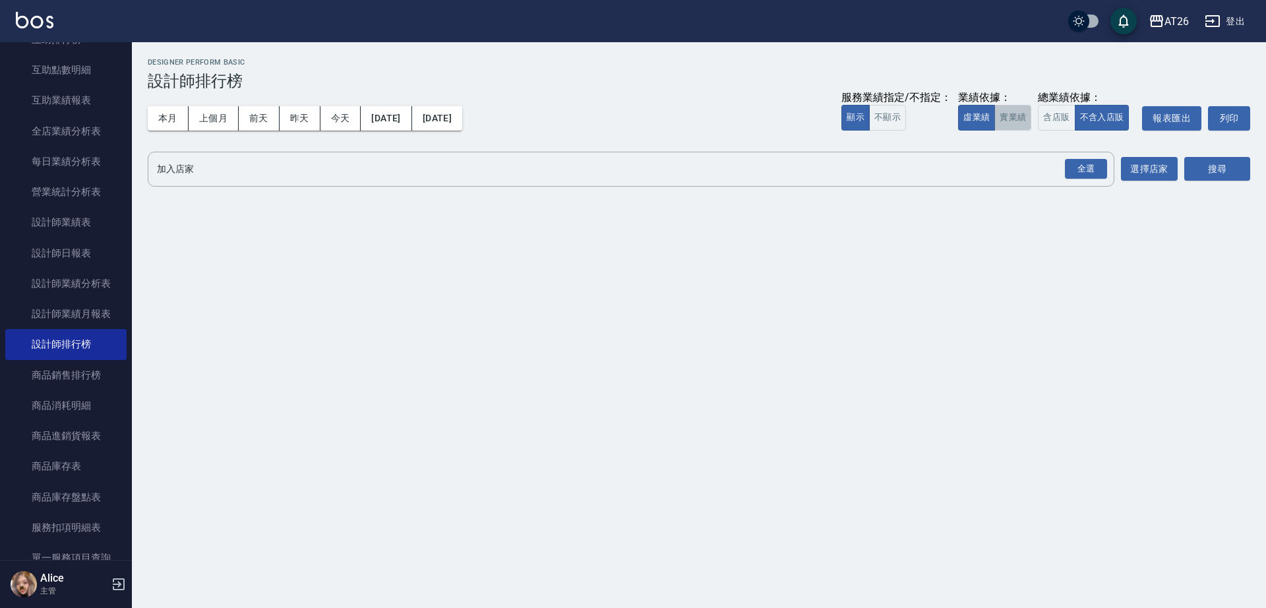
click at [1030, 125] on button "實業績" at bounding box center [1012, 118] width 37 height 26
drag, startPoint x: 1070, startPoint y: 159, endPoint x: 1100, endPoint y: 170, distance: 32.3
click at [1070, 160] on div "全選" at bounding box center [1086, 169] width 42 height 20
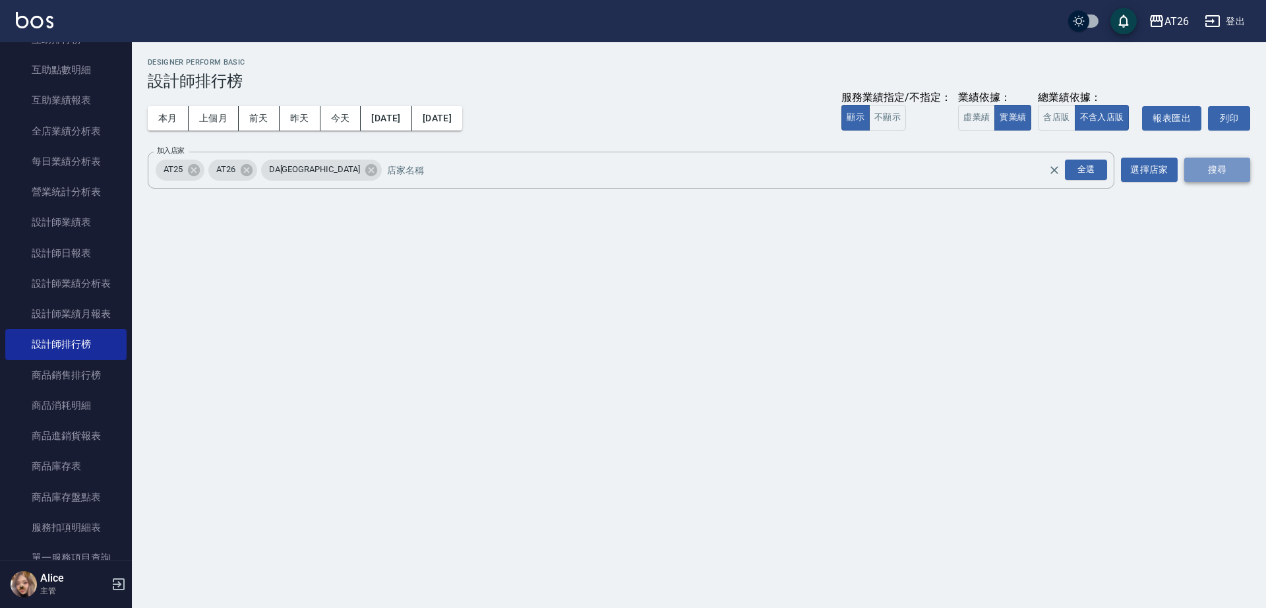
click at [1191, 181] on button "搜尋" at bounding box center [1217, 170] width 66 height 24
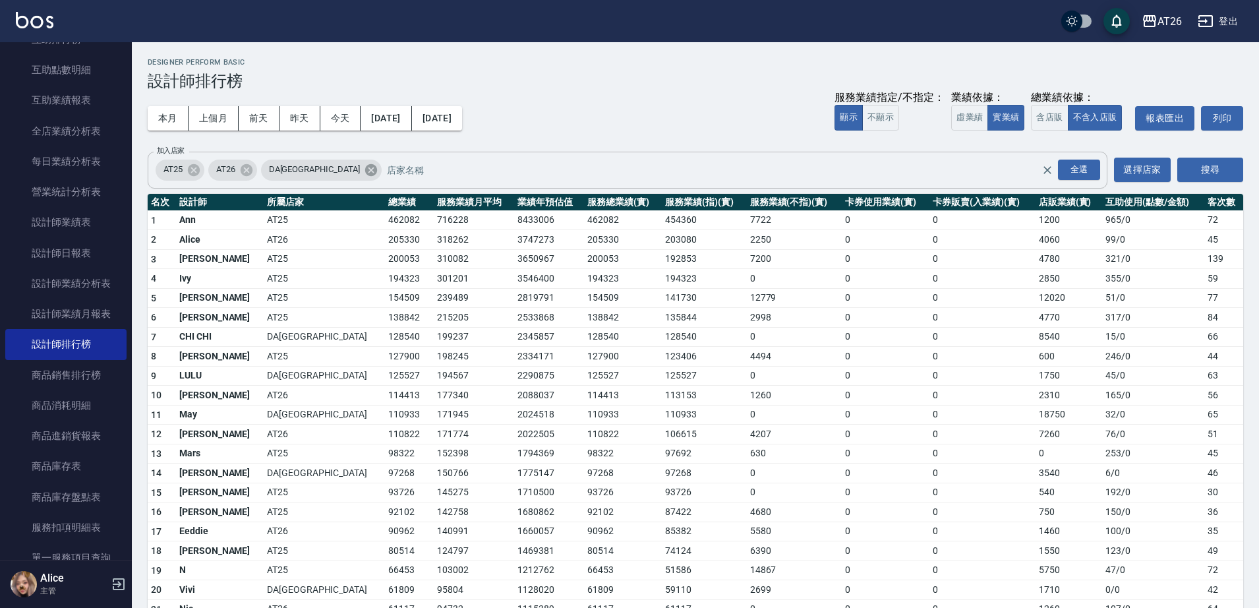
click at [364, 175] on icon at bounding box center [371, 170] width 15 height 15
click at [194, 173] on icon at bounding box center [194, 170] width 12 height 12
click at [1197, 171] on button "搜尋" at bounding box center [1211, 170] width 66 height 24
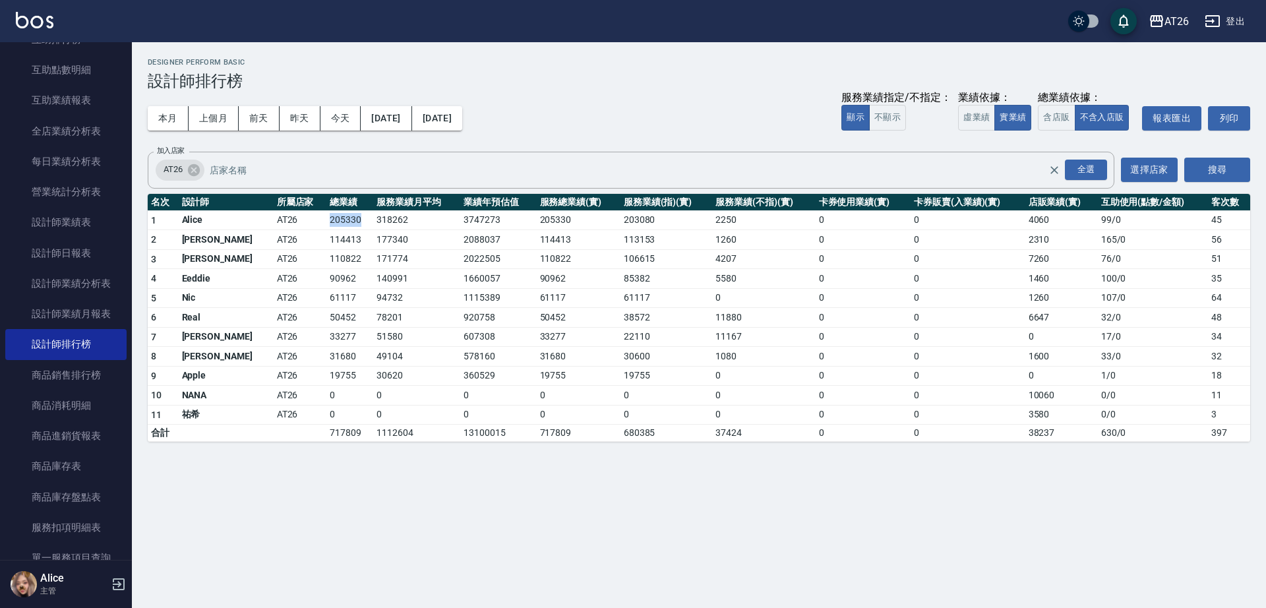
drag, startPoint x: 266, startPoint y: 218, endPoint x: 342, endPoint y: 220, distance: 75.2
click at [332, 221] on tr "1 Alice AT26 205330 318262 3747273 205330 203080 2250 0 0 4060 99 / 0 45" at bounding box center [699, 220] width 1102 height 20
click at [373, 220] on td "318262" at bounding box center [416, 220] width 87 height 20
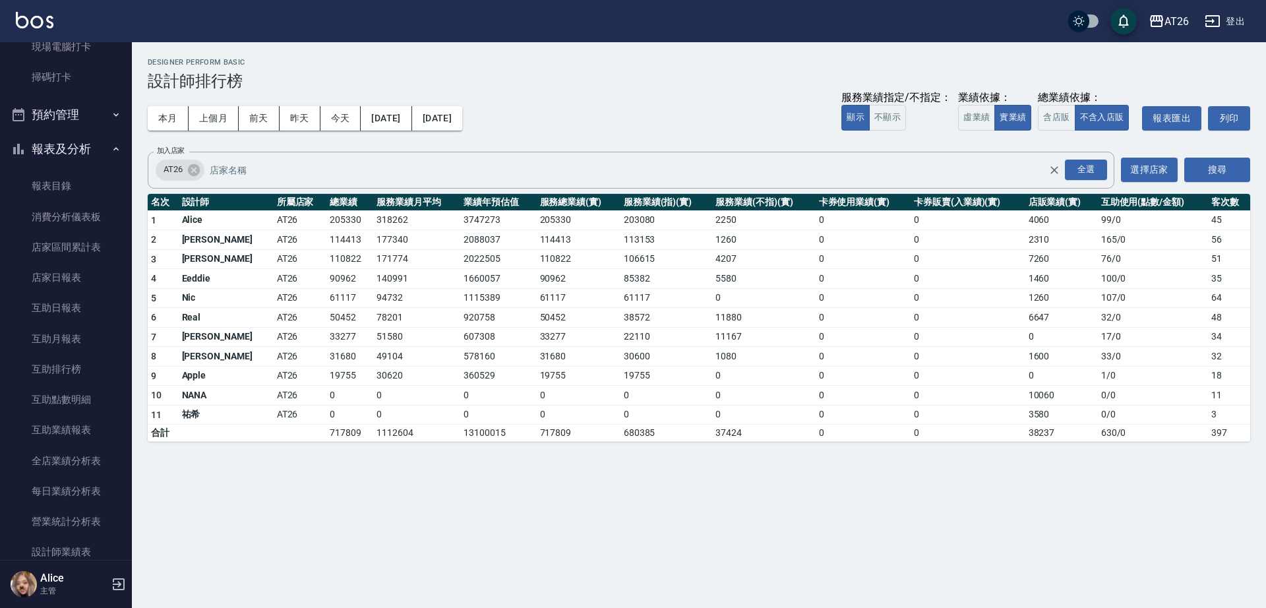
scroll to position [247, 0]
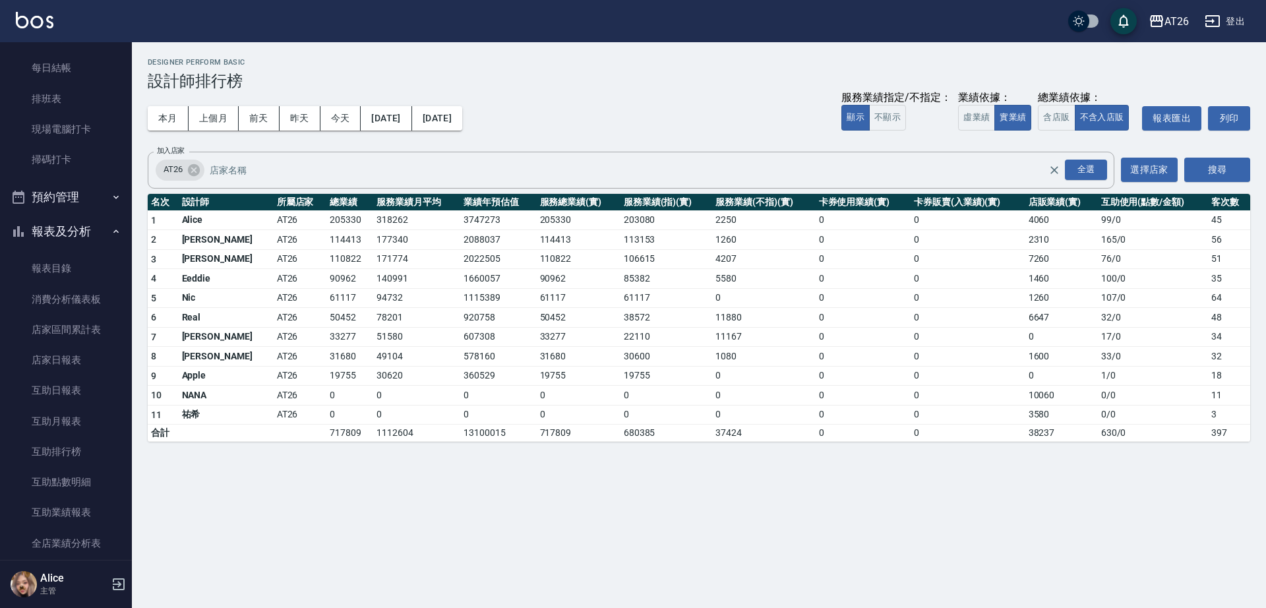
click at [90, 224] on button "報表及分析" at bounding box center [65, 231] width 121 height 34
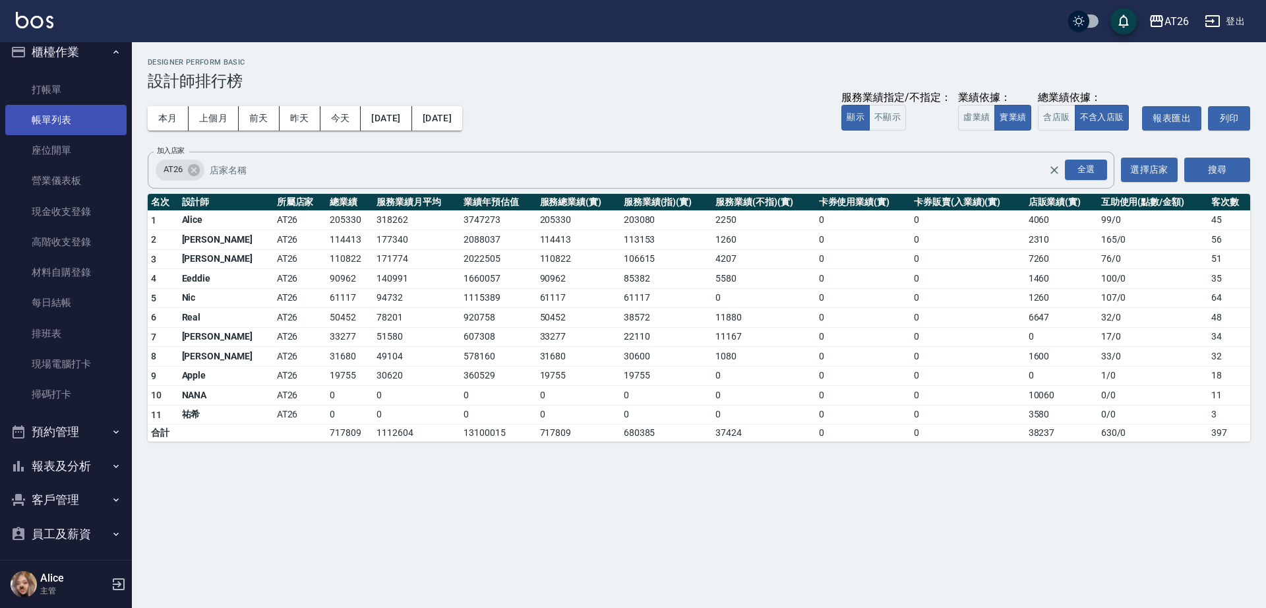
scroll to position [0, 0]
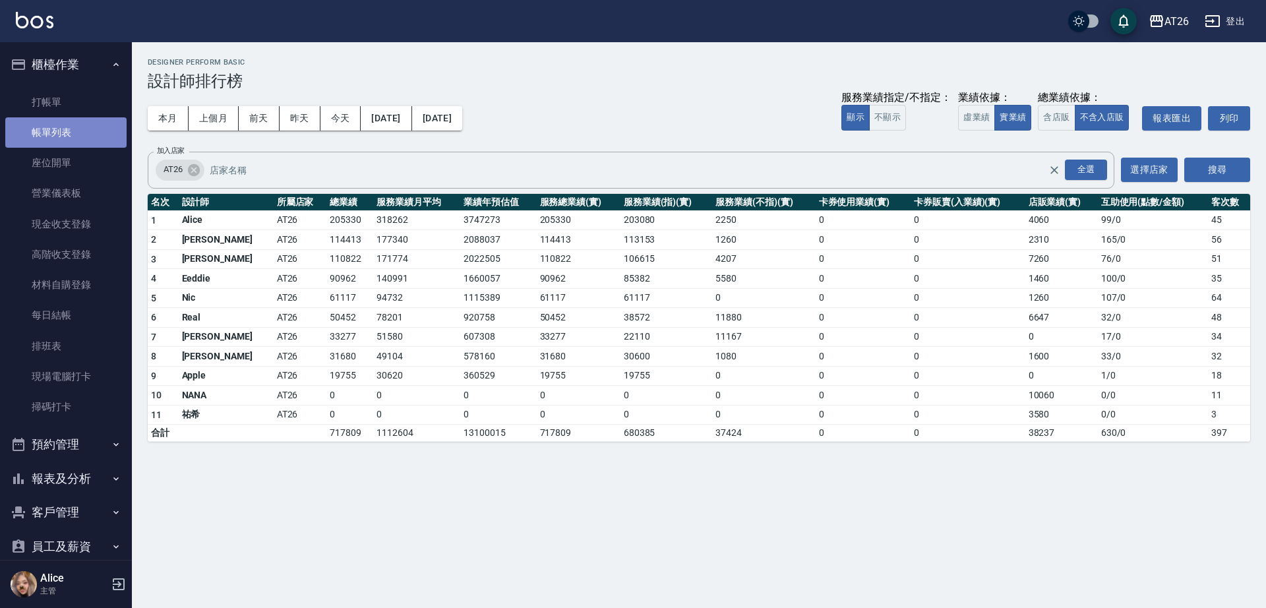
click at [72, 134] on link "帳單列表" at bounding box center [65, 132] width 121 height 30
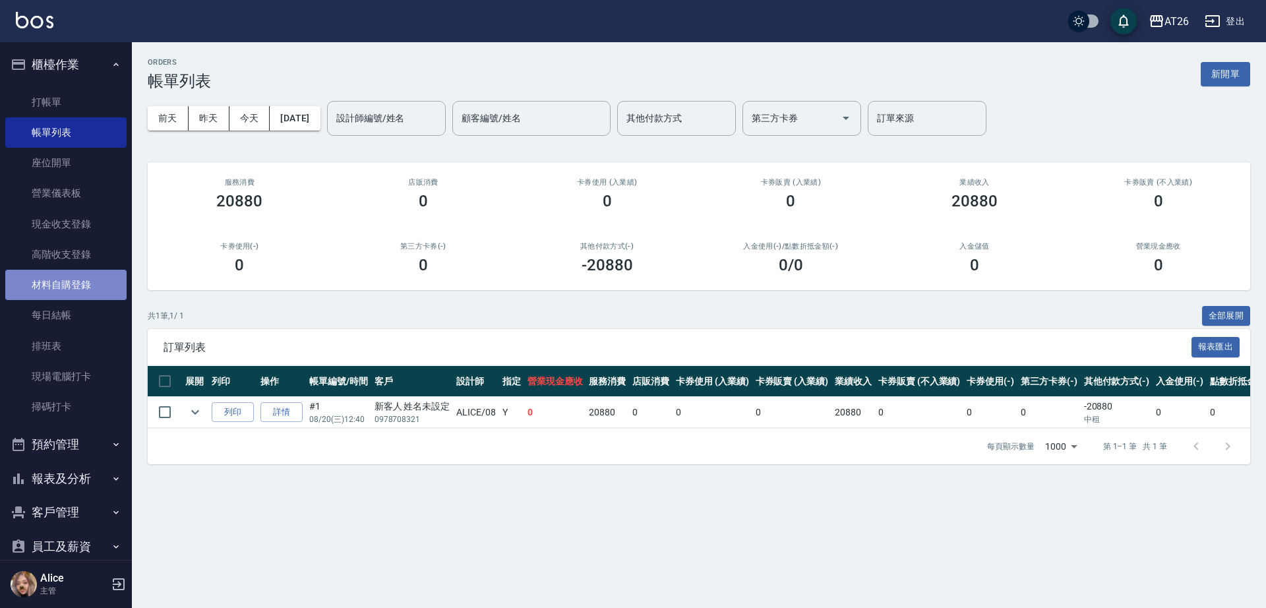
click at [74, 282] on link "材料自購登錄" at bounding box center [65, 285] width 121 height 30
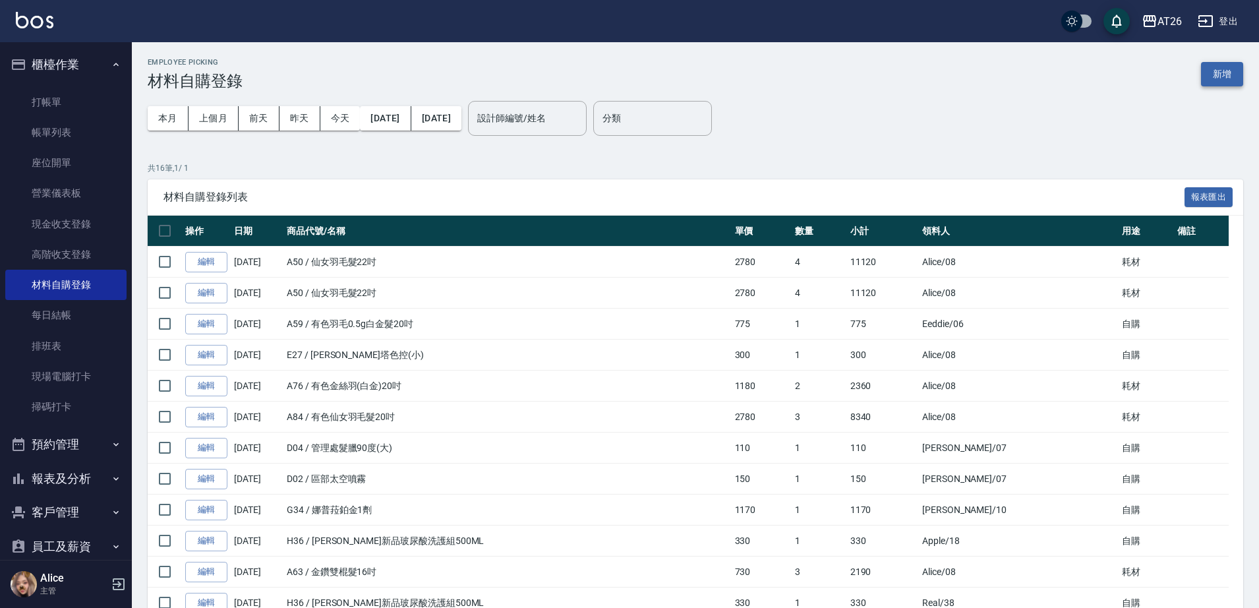
click at [1231, 66] on button "新增" at bounding box center [1222, 74] width 42 height 24
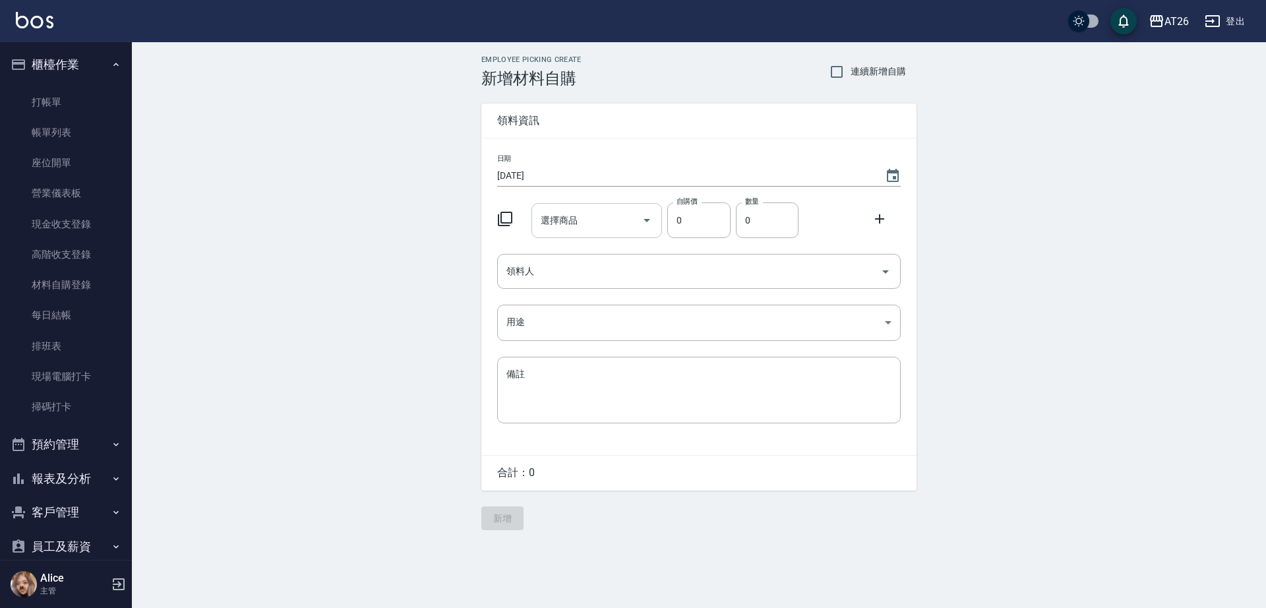
click at [599, 229] on input "選擇商品" at bounding box center [587, 220] width 100 height 23
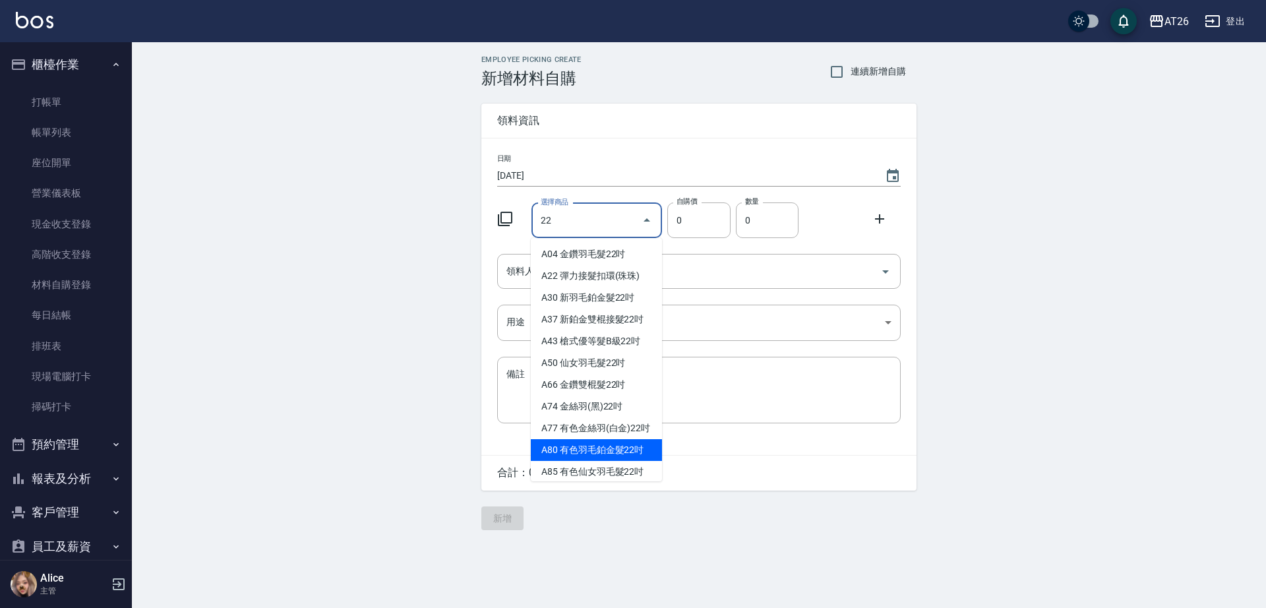
scroll to position [15, 0]
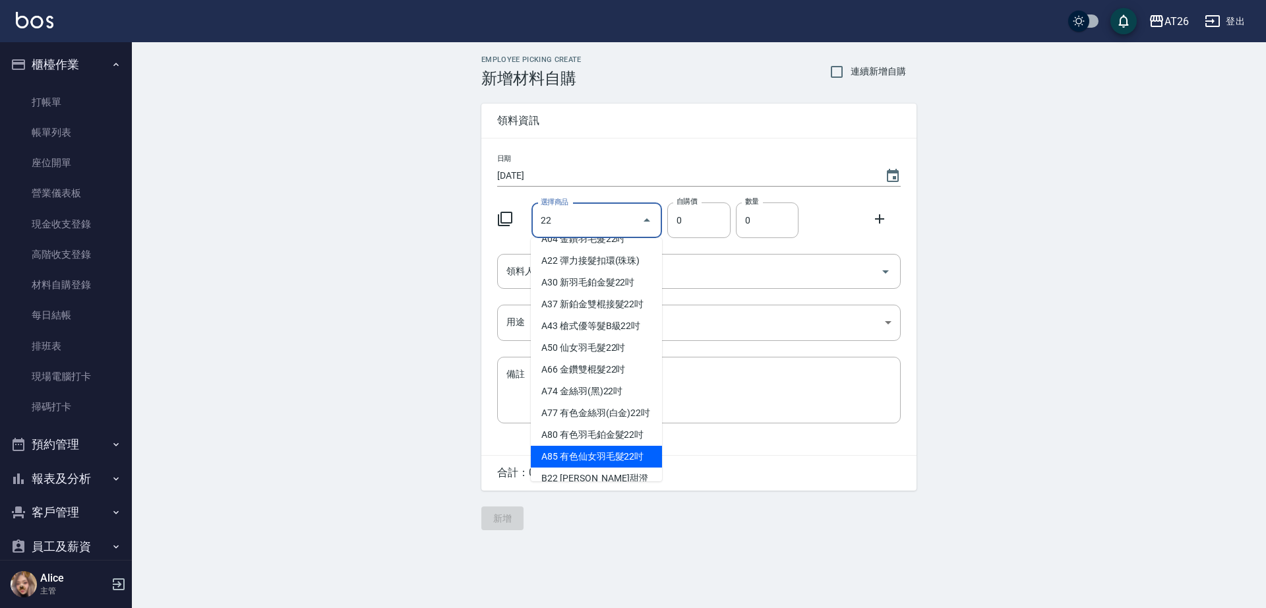
type input "22"
type input "2980"
type input "有色仙女羽毛髮22吋"
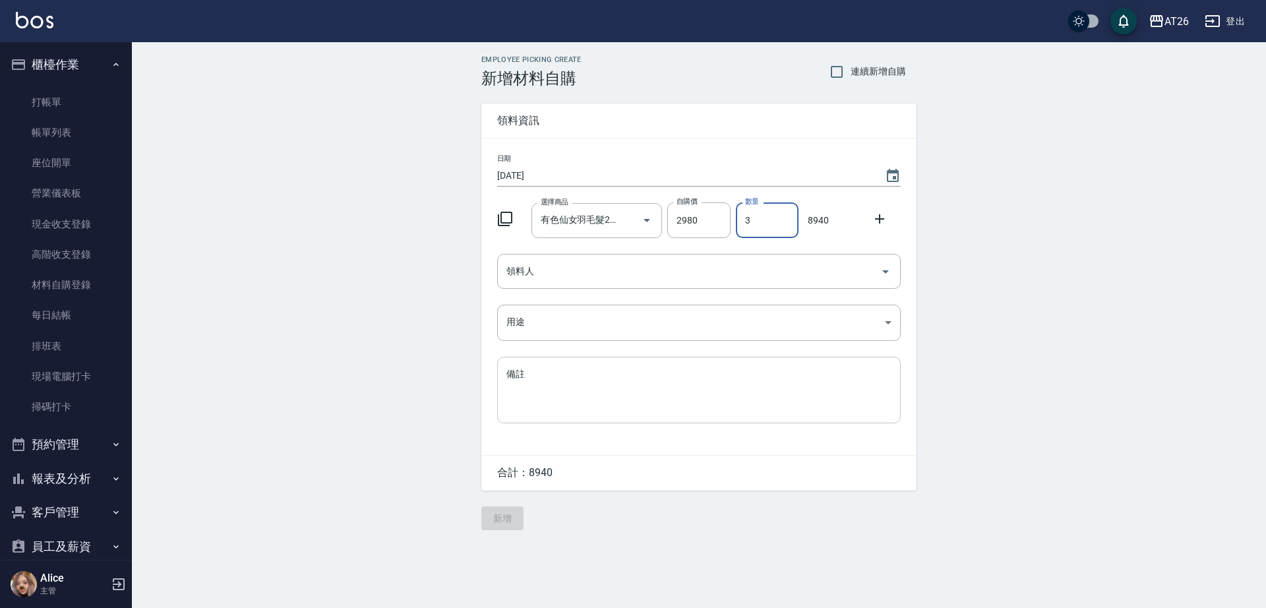
type input "3"
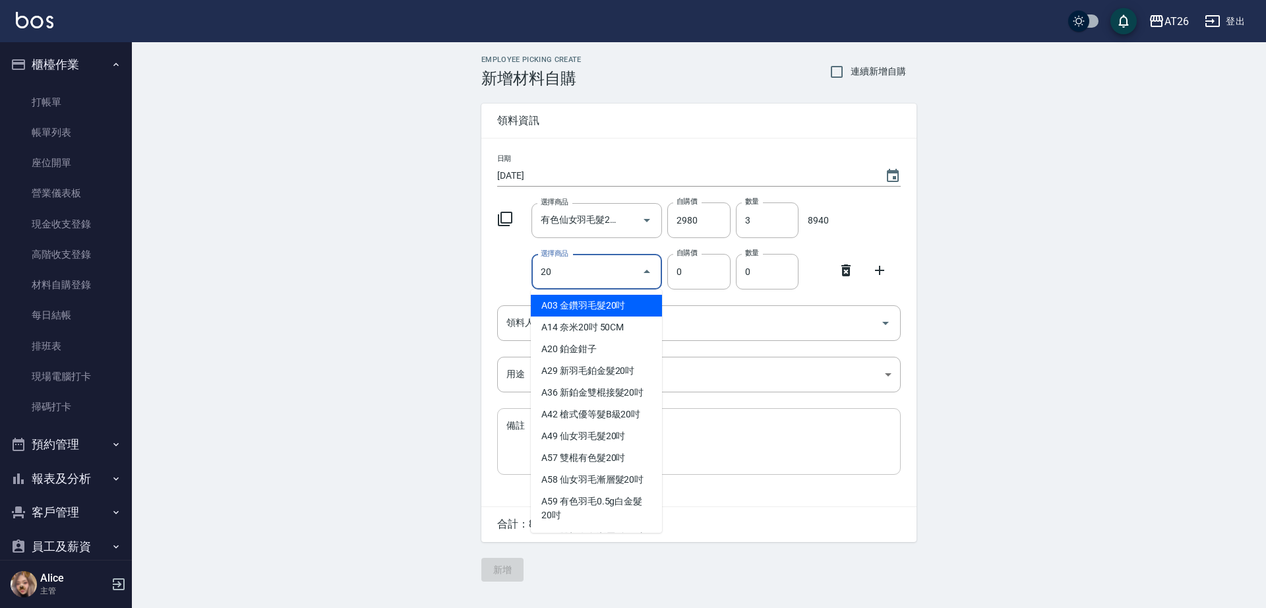
type input "金鑽羽毛髮20吋"
type input "1680"
type input "1"
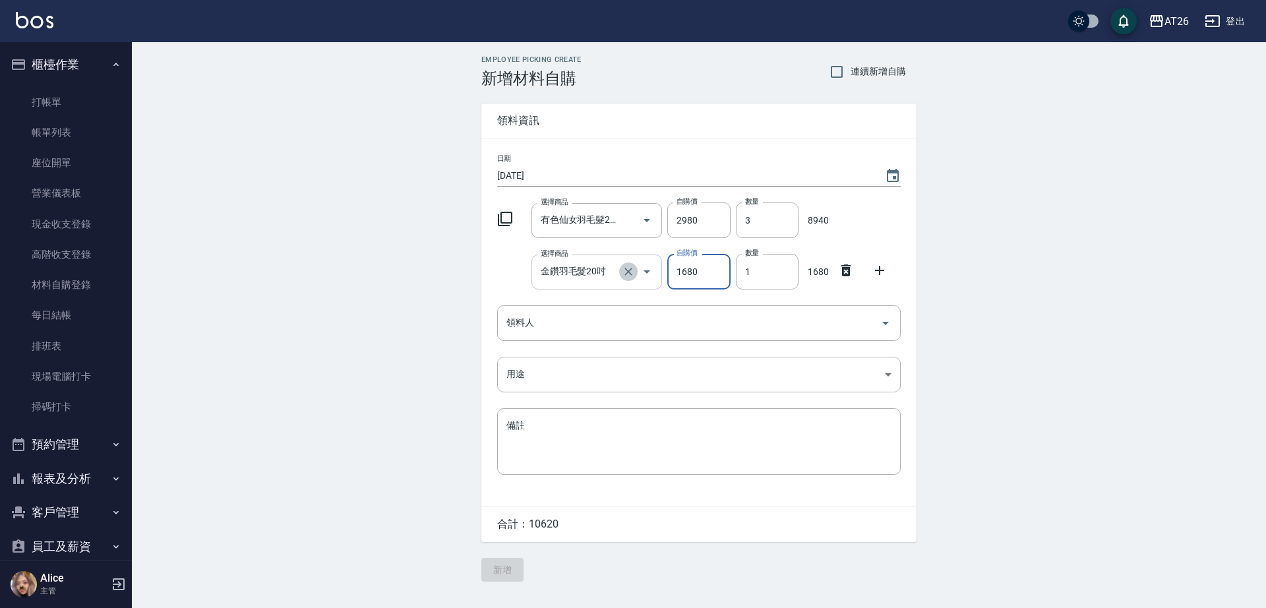
click at [623, 272] on icon "Clear" at bounding box center [628, 271] width 13 height 13
type input "0"
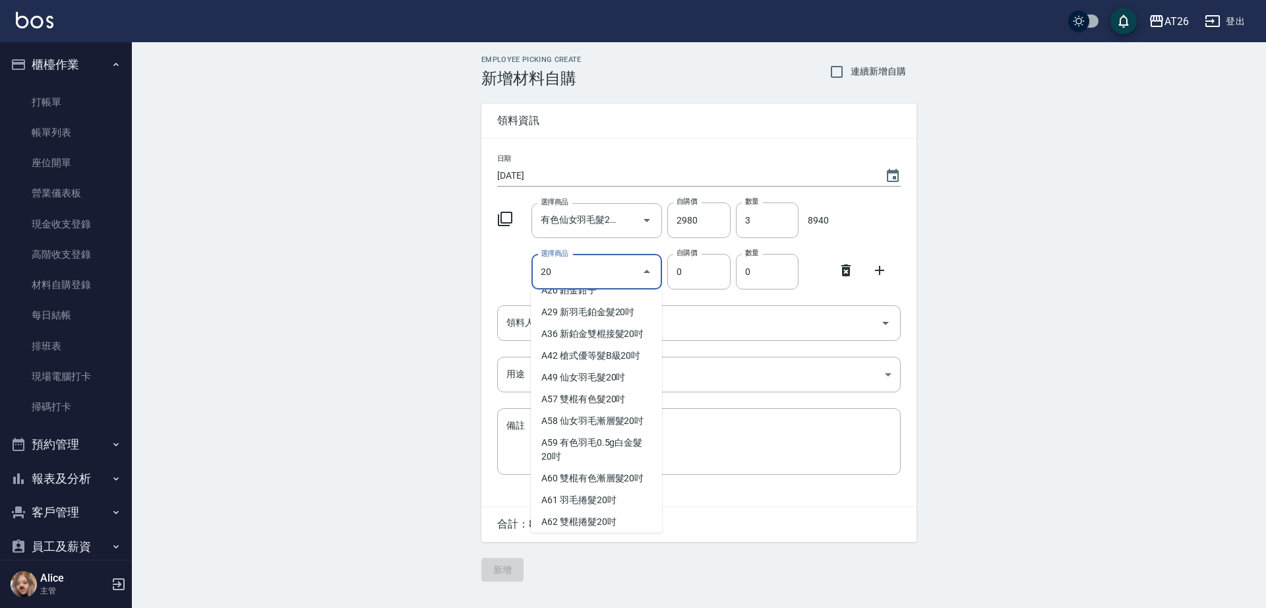
scroll to position [80, 0]
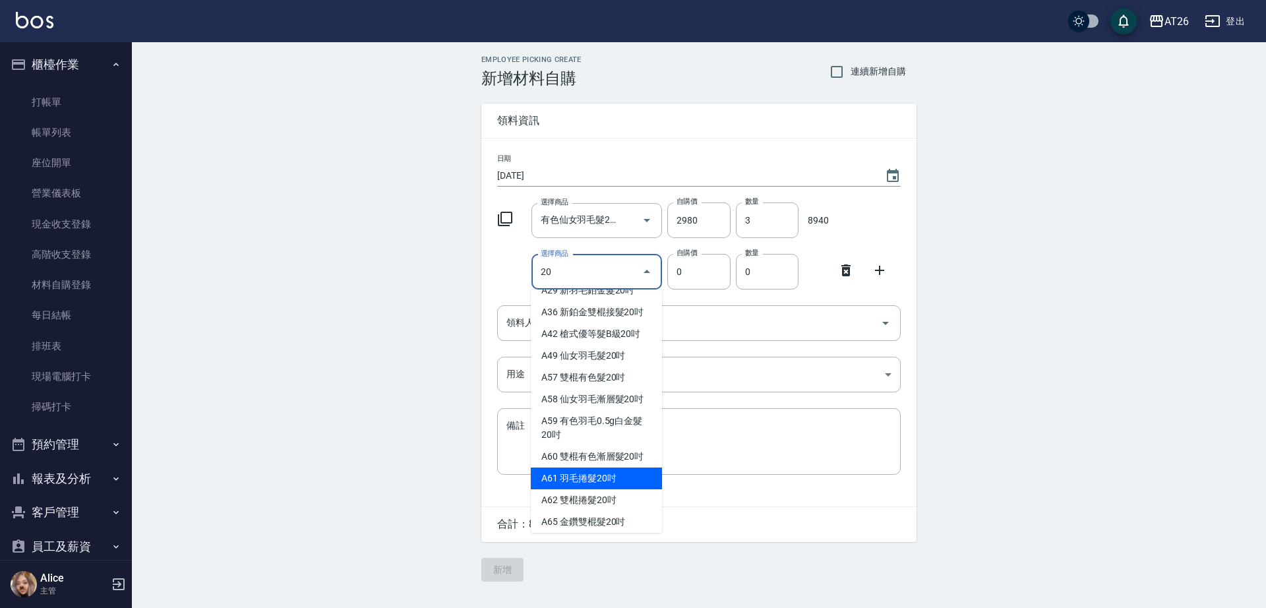
type input "羽毛捲髮20吋"
type input "2230"
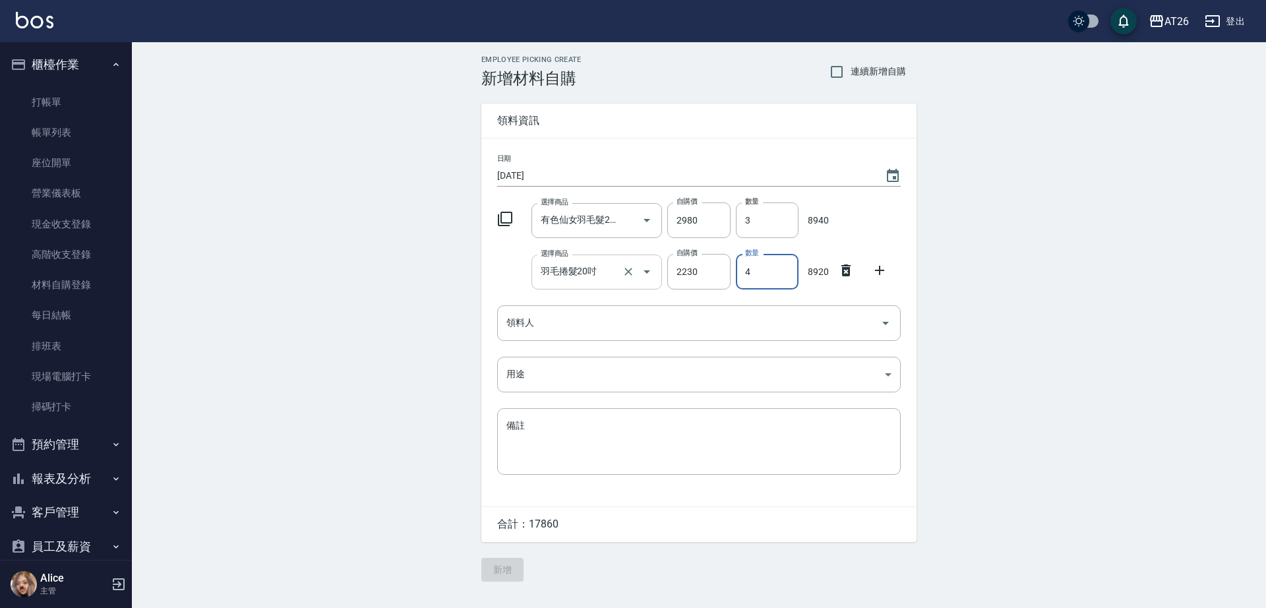
type input "4"
